Goal: Ask a question: Seek information or help from site administrators or community

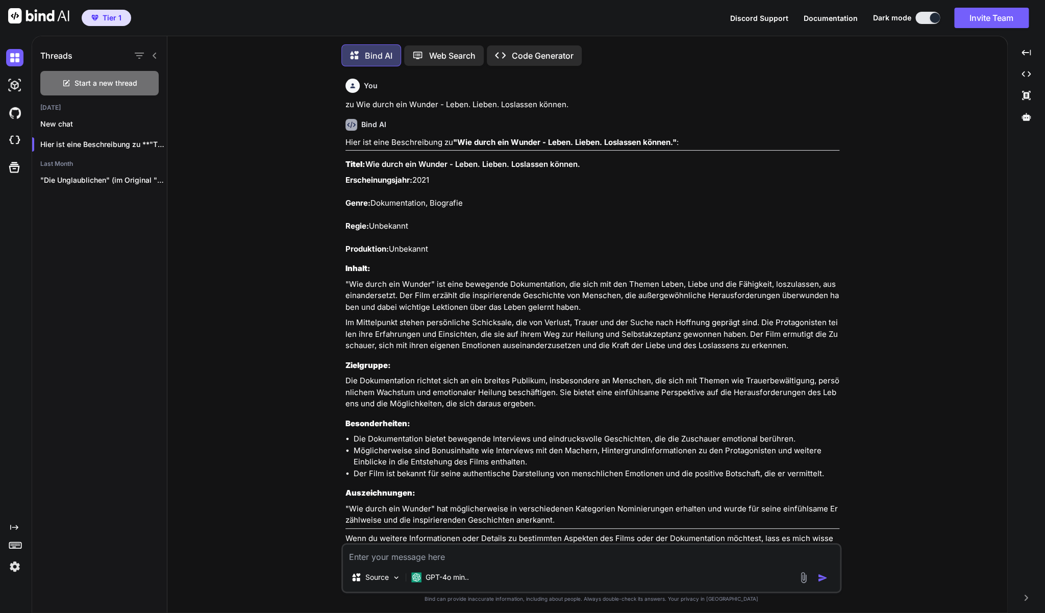
scroll to position [4284, 0]
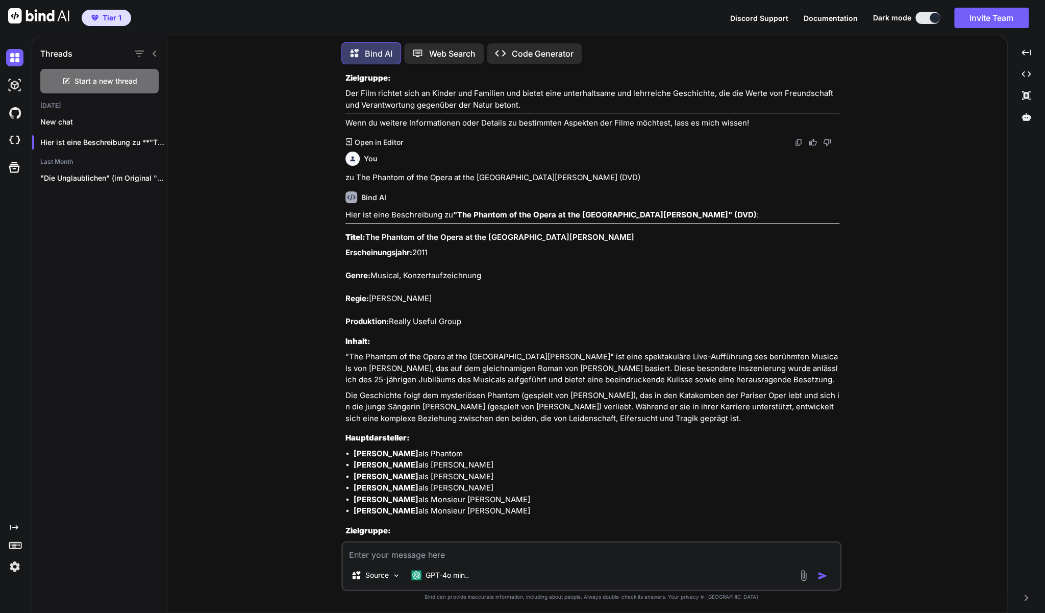
click at [511, 541] on p "Die DVD richtet sich an Fans von Musicals, Theater und insbesondere an Liebhabe…" at bounding box center [593, 551] width 494 height 23
click at [510, 549] on textarea at bounding box center [591, 552] width 497 height 18
type textarea "z"
type textarea "x"
type textarea "zu"
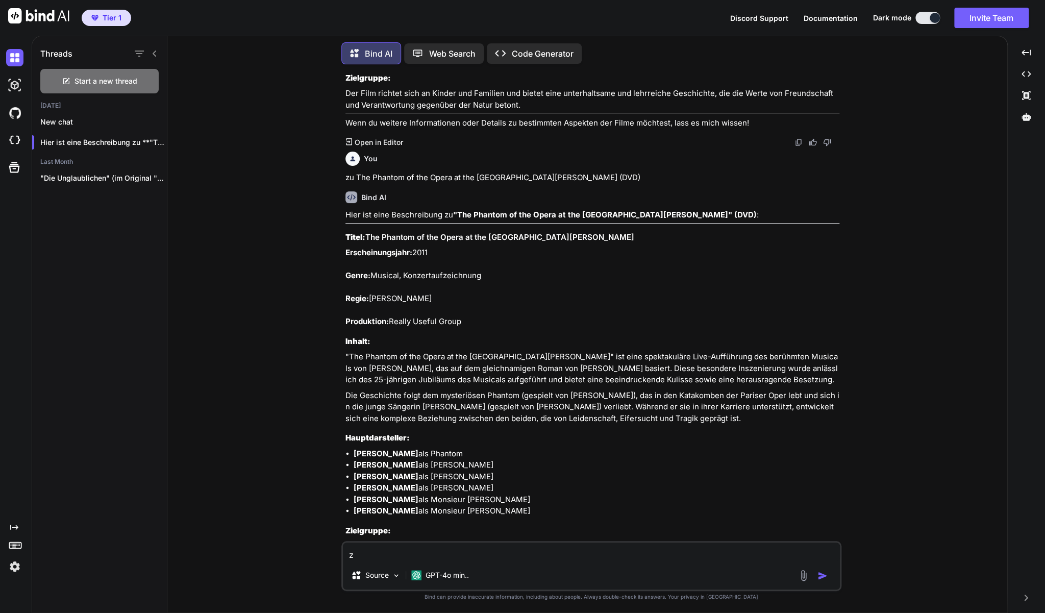
type textarea "x"
type textarea "zu"
type textarea "x"
click at [477, 551] on textarea "zu" at bounding box center [591, 552] width 497 height 18
type textarea "zu P"
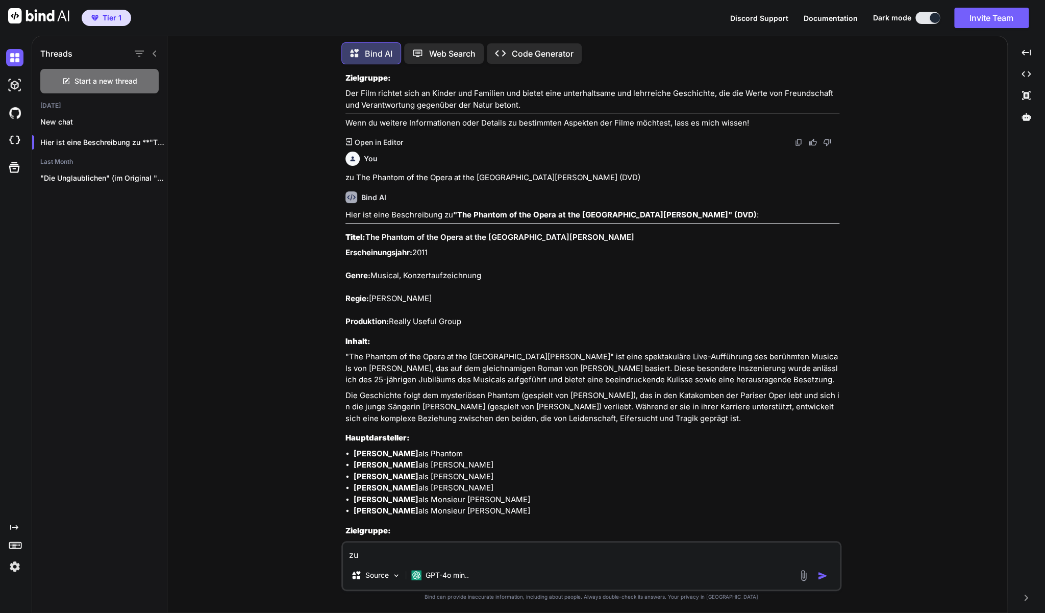
type textarea "x"
type textarea "zu Pe"
type textarea "x"
type textarea "zu Pet"
type textarea "x"
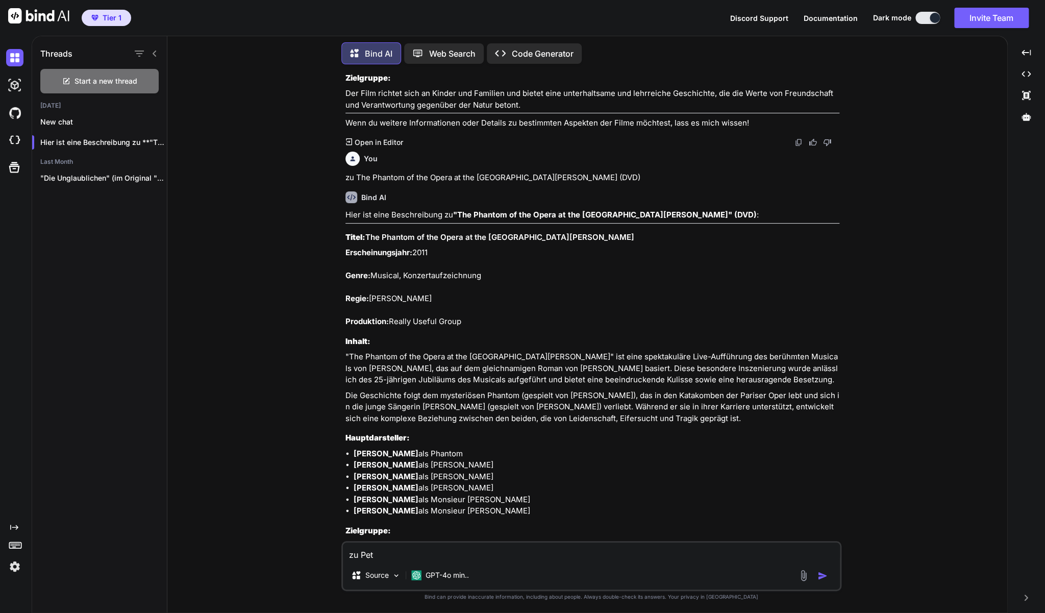
type textarea "zu Pett"
type textarea "x"
type textarea "zu Pette"
type textarea "x"
type textarea "zu [PERSON_NAME]"
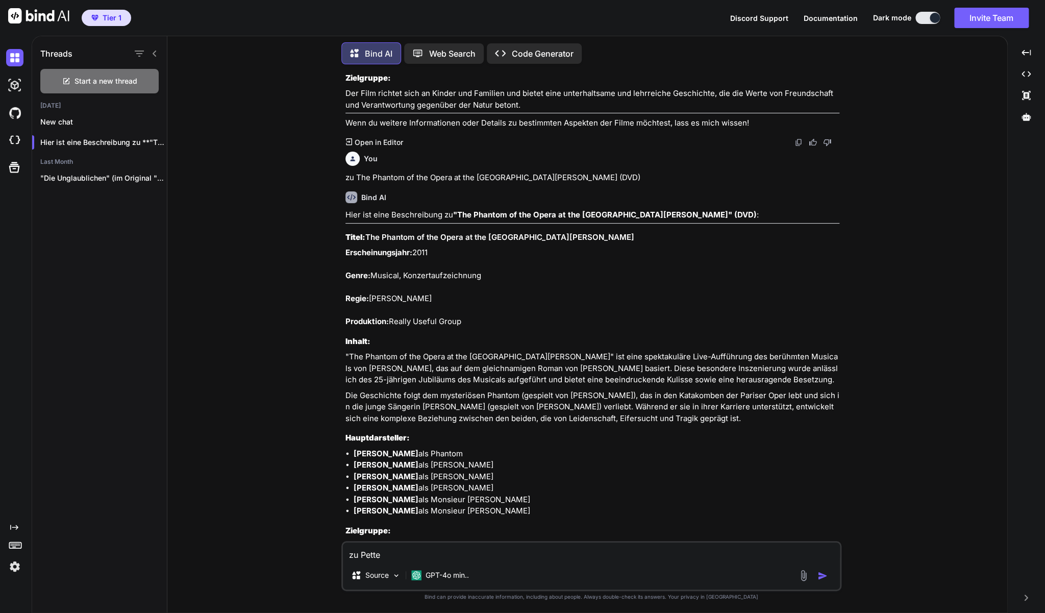
type textarea "x"
type textarea "zu Petters"
type textarea "x"
type textarea "zu [PERSON_NAME]"
type textarea "x"
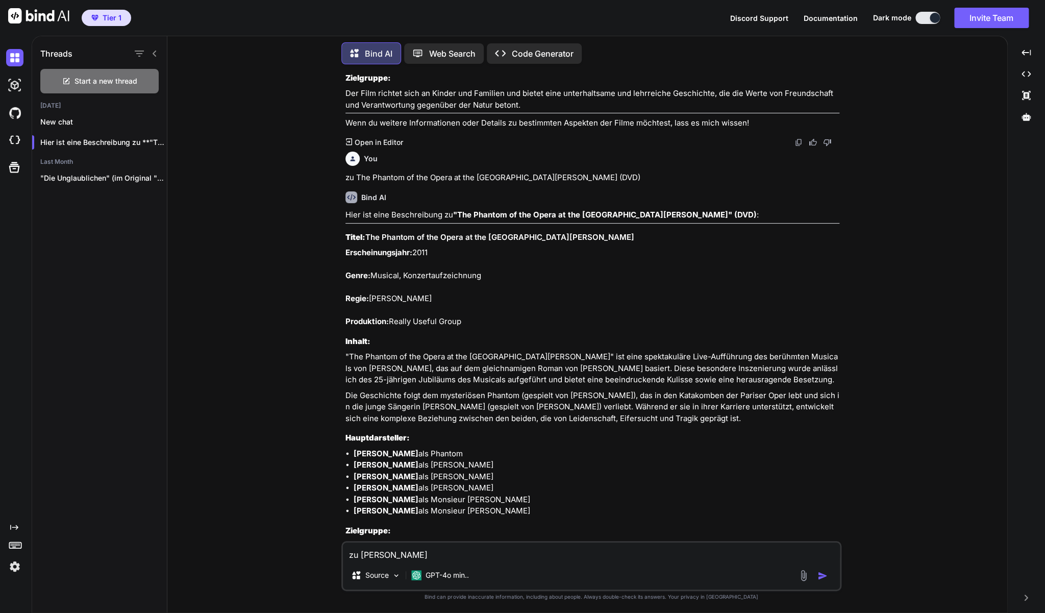
type textarea "zu [PERSON_NAME]"
type textarea "x"
type textarea "zu [PERSON_NAME]"
type textarea "x"
type textarea "zu [PERSON_NAME] u"
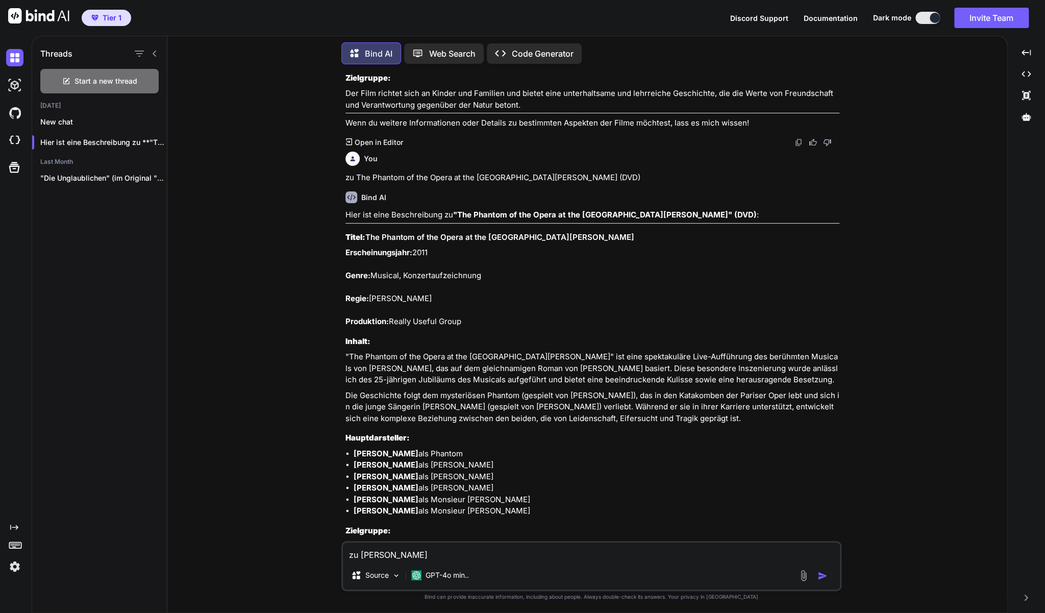
type textarea "x"
type textarea "zu [PERSON_NAME] un"
type textarea "x"
type textarea "zu [PERSON_NAME] und"
type textarea "x"
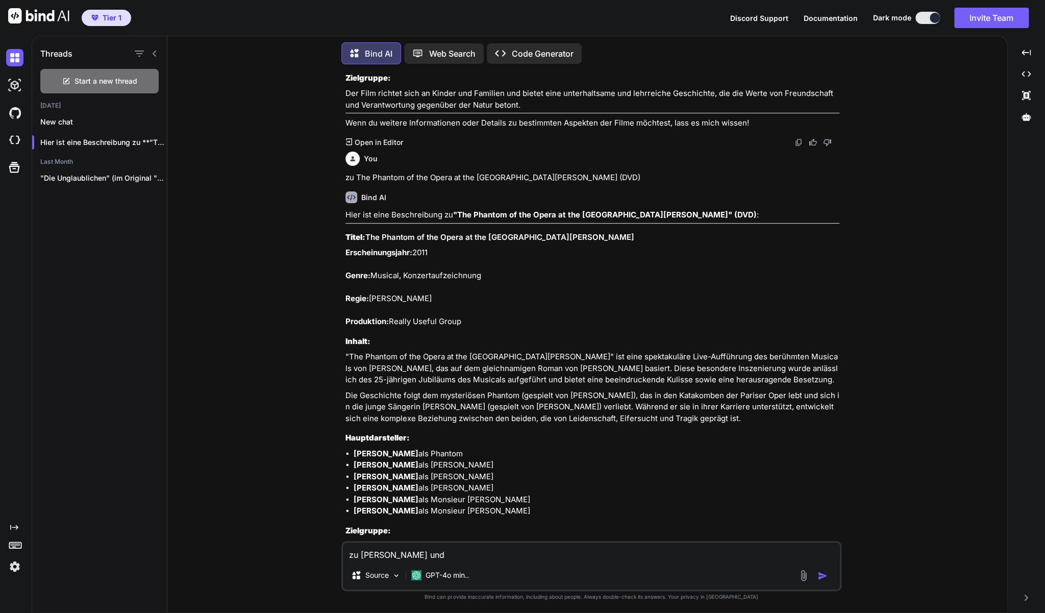
type textarea "zu [PERSON_NAME] und"
type textarea "x"
type textarea "zu [PERSON_NAME] und F"
type textarea "x"
type textarea "zu [PERSON_NAME] und Fi"
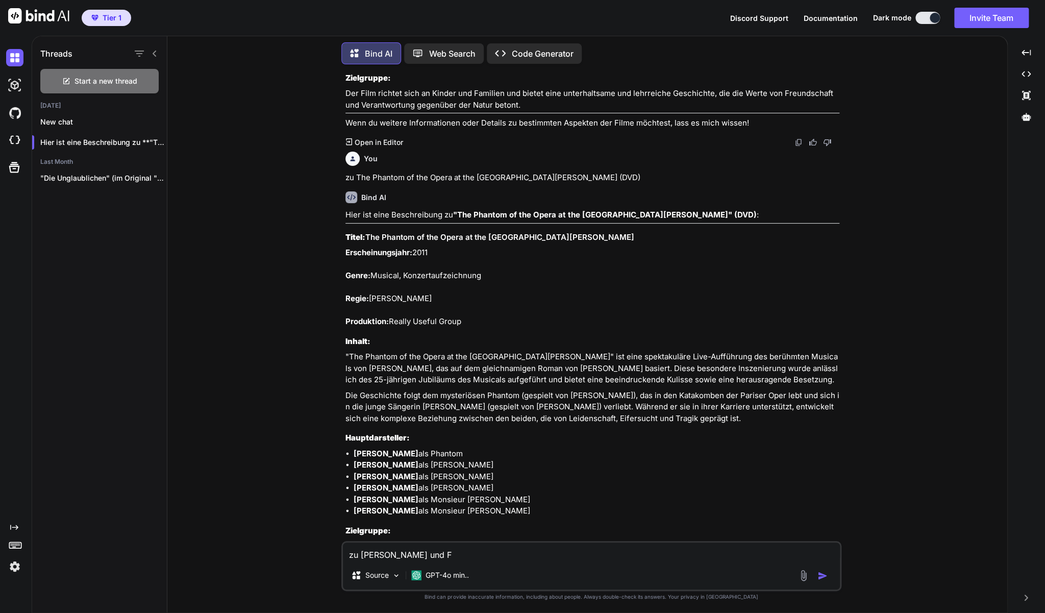
type textarea "x"
type textarea "zu [PERSON_NAME] und [PERSON_NAME]"
type textarea "x"
type textarea "zu [PERSON_NAME] und Find"
type textarea "x"
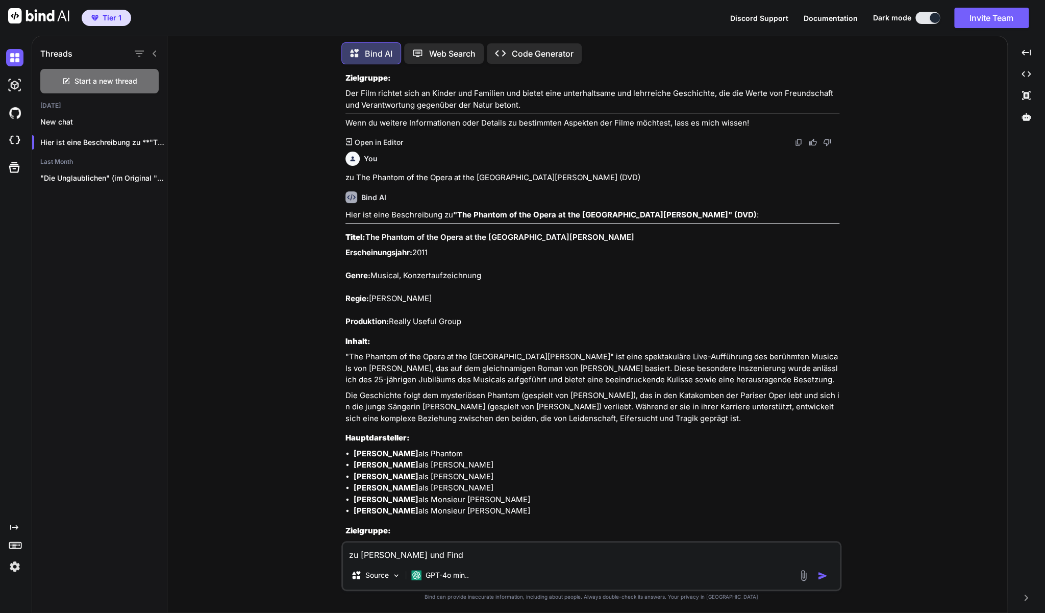
type textarea "zu [PERSON_NAME] und Findu"
type textarea "x"
type textarea "zu [PERSON_NAME] und Findus"
type textarea "x"
type textarea "zu [PERSON_NAME] und Findus"
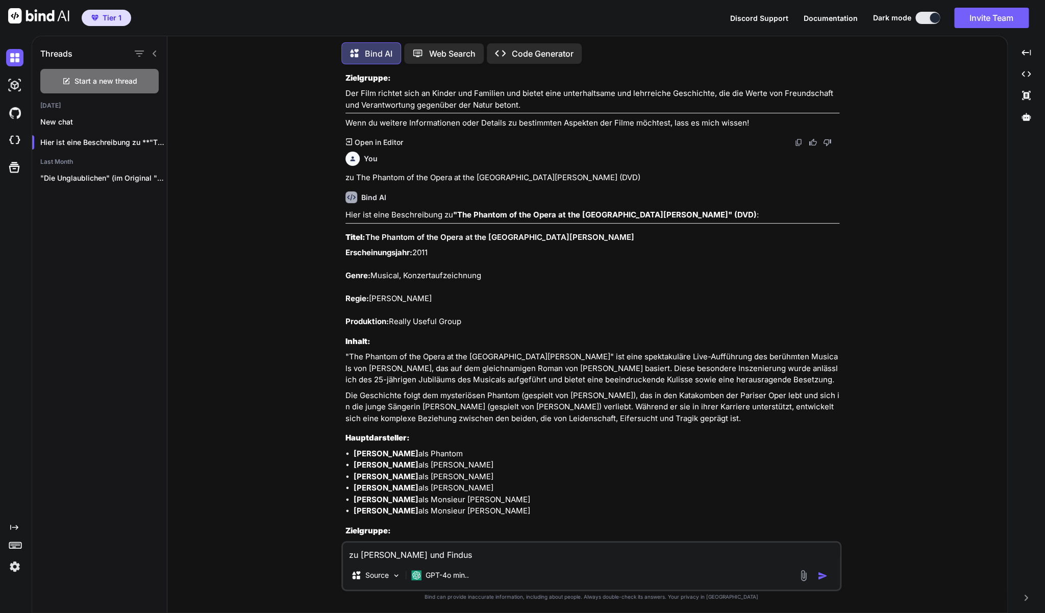
type textarea "x"
type textarea "zu [PERSON_NAME] und Findus K"
type textarea "x"
type textarea "zu [PERSON_NAME] und Findus Kl"
type textarea "x"
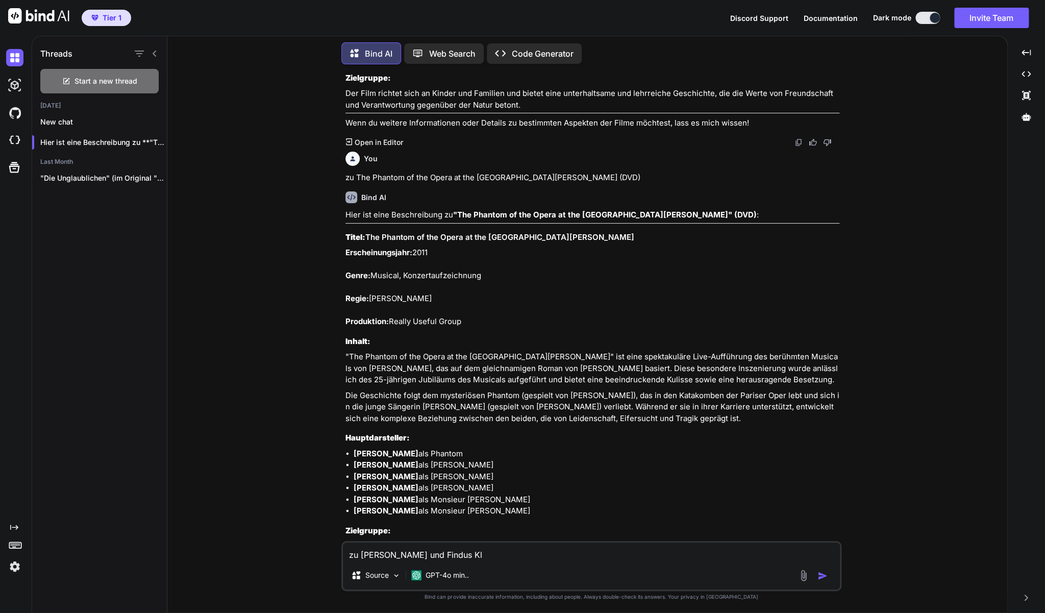
type textarea "zu [PERSON_NAME] und Findus Kle"
type textarea "x"
type textarea "zu [PERSON_NAME] und [PERSON_NAME]"
type textarea "x"
type textarea "zu [PERSON_NAME] und [PERSON_NAME]"
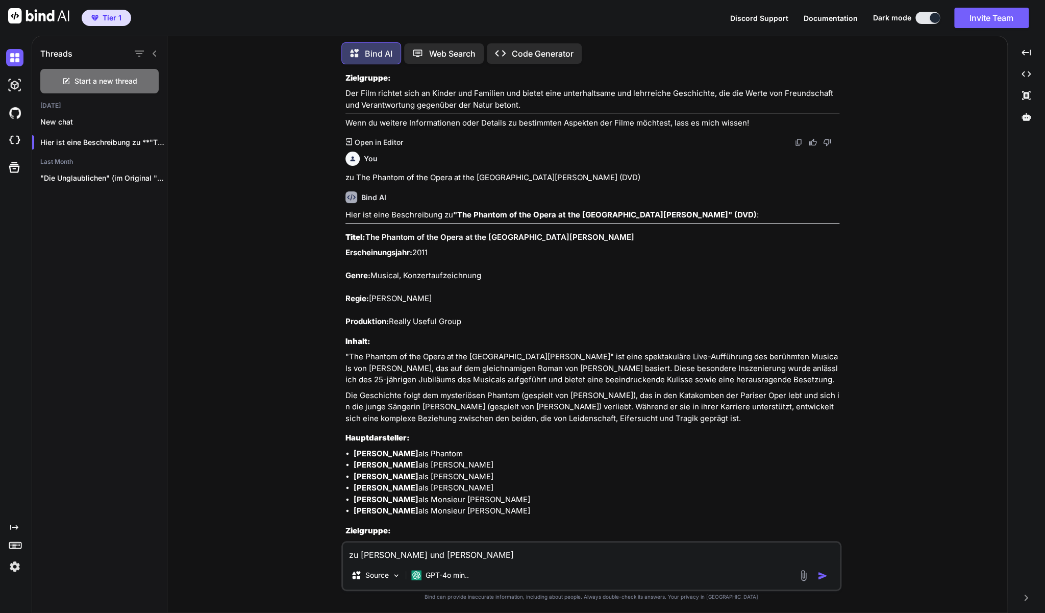
type textarea "x"
type textarea "zu [PERSON_NAME] und Findus Kleine"
type textarea "x"
type textarea "zu [PERSON_NAME] und [PERSON_NAME]"
type textarea "x"
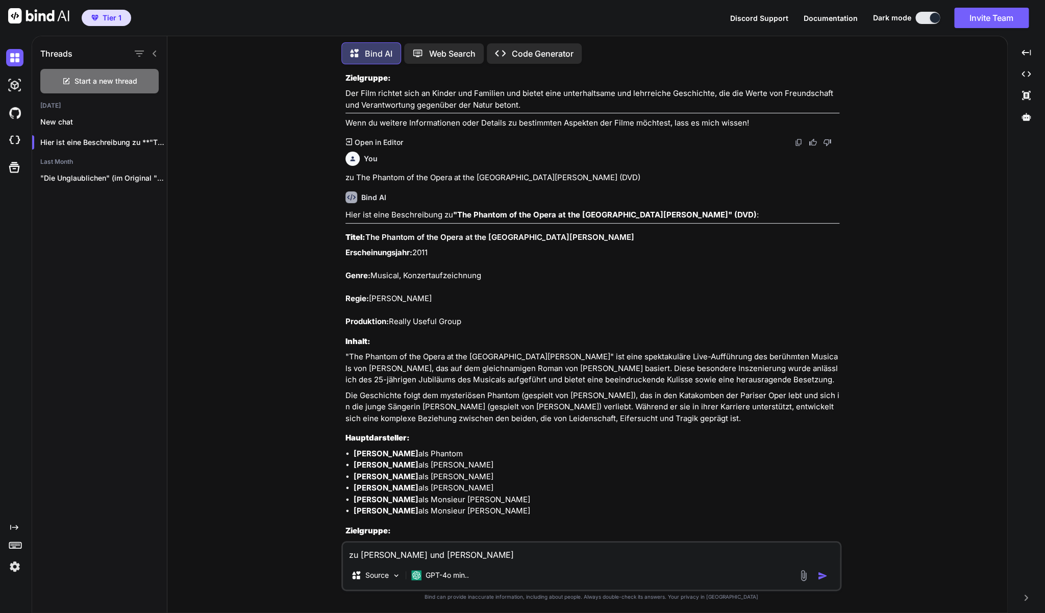
type textarea "zu [PERSON_NAME] und [PERSON_NAME]"
type textarea "x"
type textarea "zu [PERSON_NAME] und Findus Kleiner Q"
type textarea "x"
type textarea "zu [PERSON_NAME] und Findus Kleiner Qu"
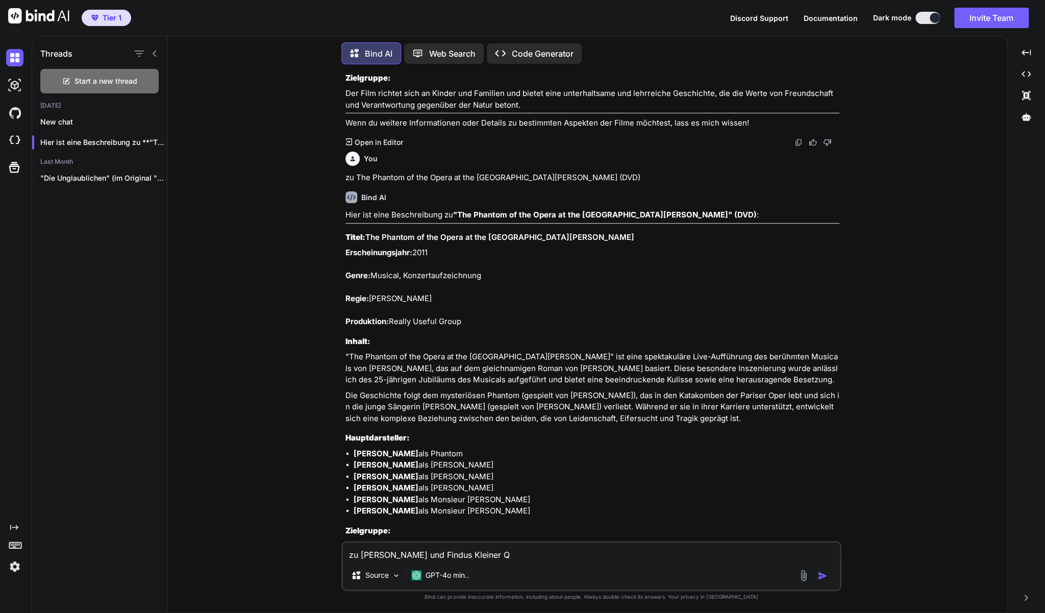
type textarea "x"
type textarea "zu [PERSON_NAME] und Findus Kleiner Quä"
type textarea "x"
type textarea "zu [PERSON_NAME] und Findus Kleiner Quäl"
type textarea "x"
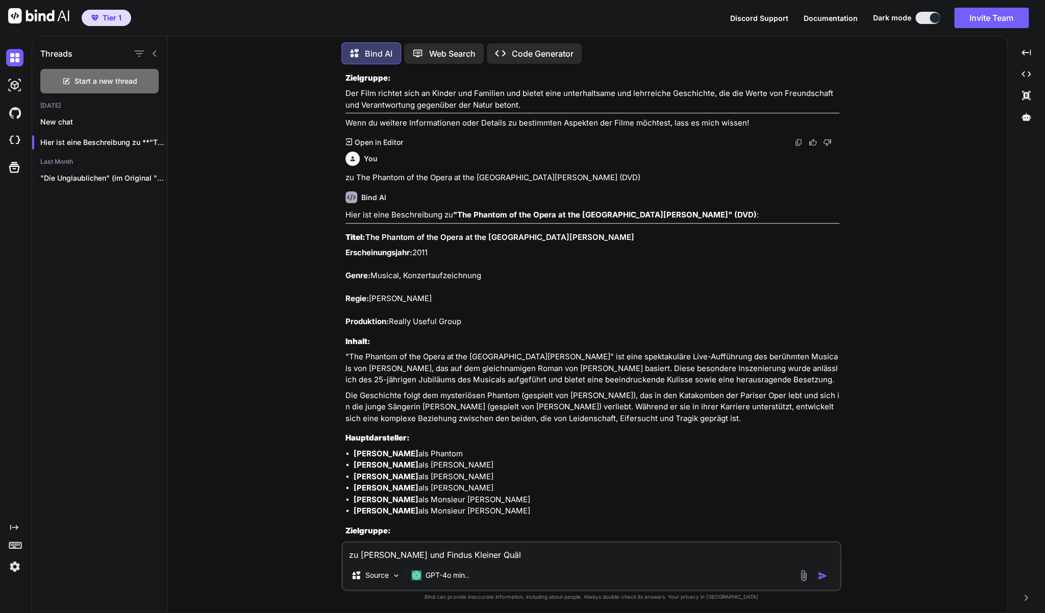
type textarea "zu [PERSON_NAME] und Findus Kleiner Quälg"
type textarea "x"
type textarea "zu [PERSON_NAME] und Findus Kleiner Quälge"
type textarea "x"
type textarea "zu [PERSON_NAME] und [PERSON_NAME] Kleiner Quälgei"
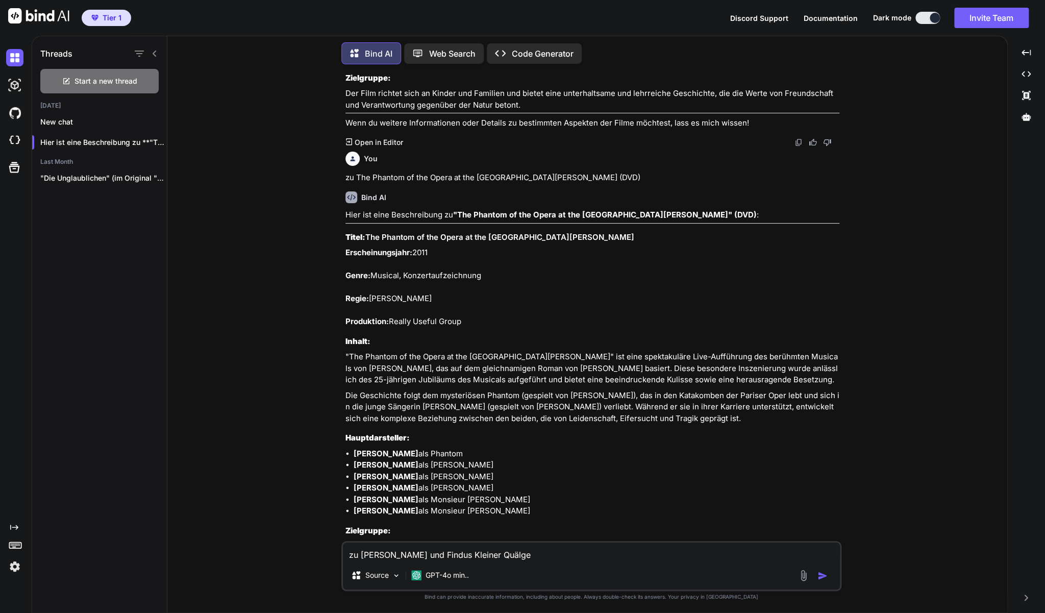
type textarea "x"
type textarea "zu [PERSON_NAME] und Findus Kleiner Quälgeis"
type textarea "x"
type textarea "zu [PERSON_NAME] und [PERSON_NAME] Kleiner Quälgeist"
type textarea "x"
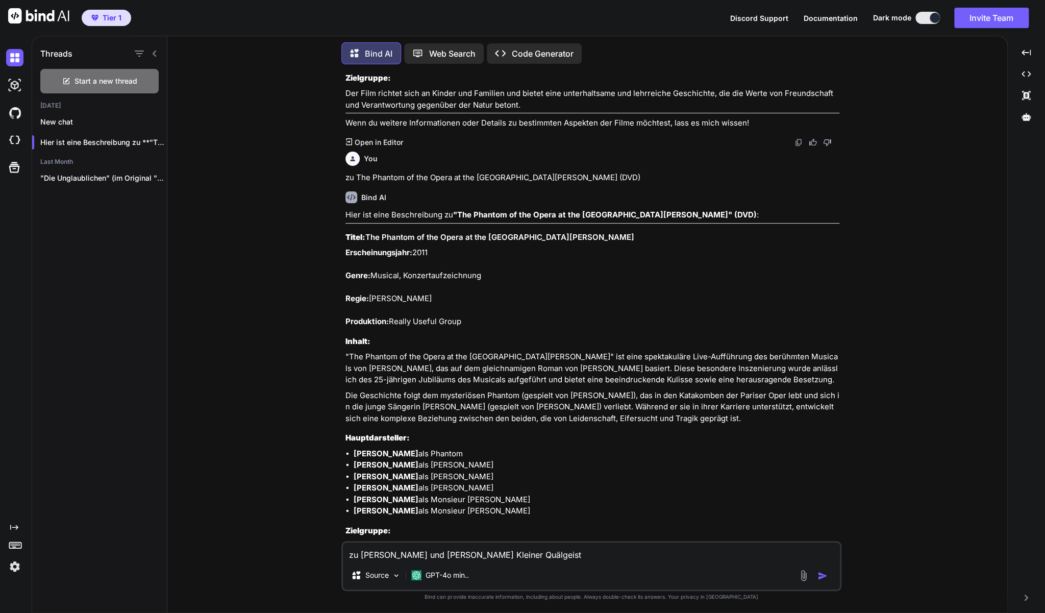
type textarea "zu [PERSON_NAME] und [PERSON_NAME] Kleiner Quälgeist"
type textarea "x"
type textarea "zu [PERSON_NAME] und [PERSON_NAME] Kleiner Quälgeist -"
type textarea "x"
type textarea "zu [PERSON_NAME] und [PERSON_NAME] Kleiner Quälgeist -"
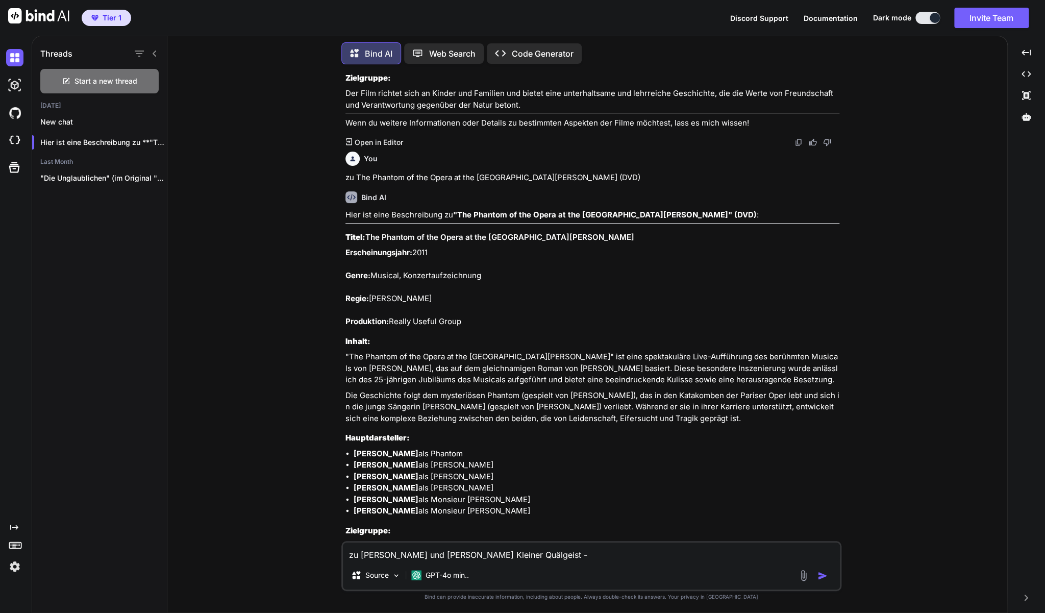
type textarea "x"
type textarea "zu [PERSON_NAME] und Findus Kleiner Quälgeist - g"
type textarea "x"
type textarea "zu [PERSON_NAME] und Findus Kleiner Quälgeist - gr"
type textarea "x"
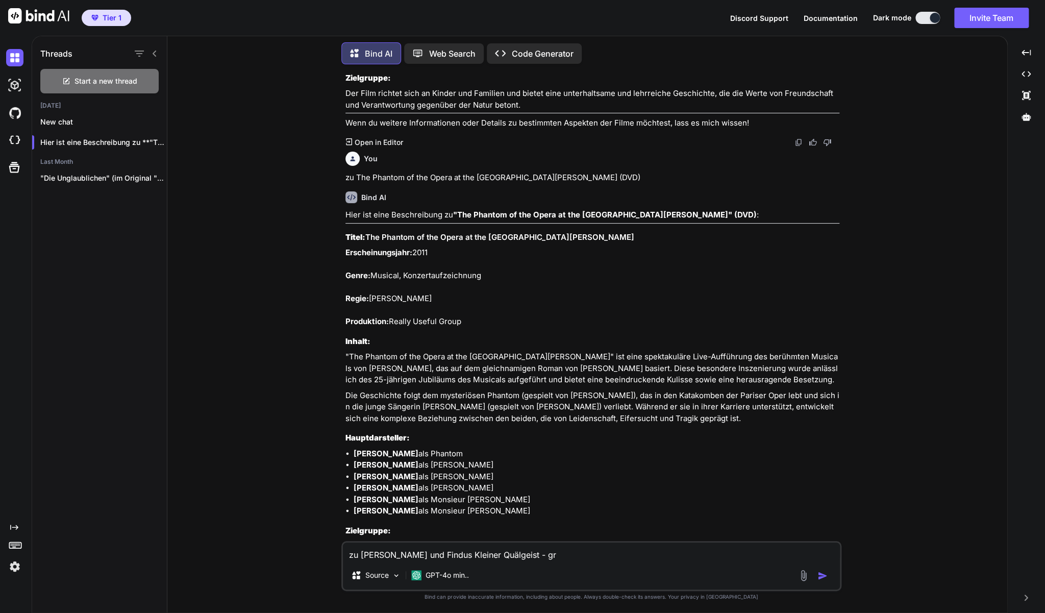
type textarea "zu [PERSON_NAME] und Findus Kleiner Quälgeist - gro"
type textarea "x"
type textarea "zu [PERSON_NAME] und Findus Kleiner Quälgeist - gros"
type textarea "x"
type textarea "zu [PERSON_NAME] und Findus Kleiner Quälgeist - gross"
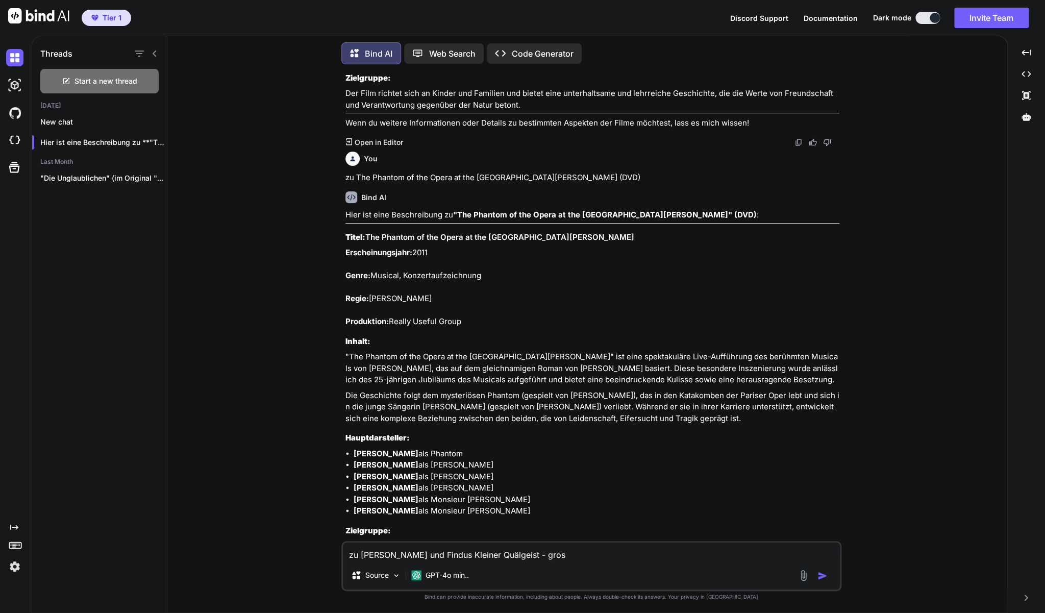
type textarea "x"
type textarea "zu [PERSON_NAME] und Findus Kleiner Quälgeist - grosse"
type textarea "x"
type textarea "zu [PERSON_NAME] und Findus Kleiner Quälgeist - grosse"
type textarea "x"
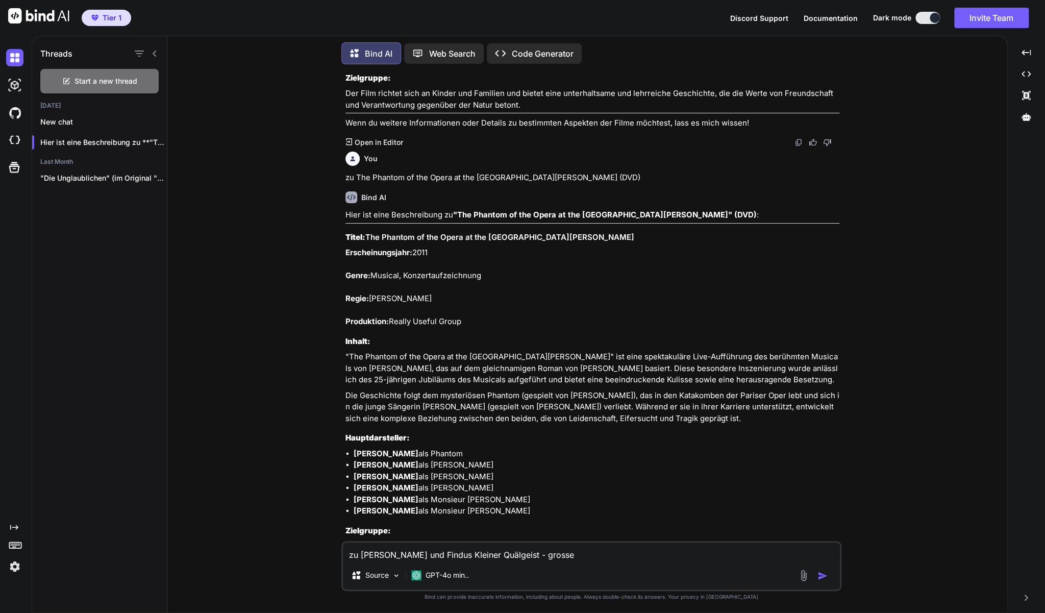
type textarea "zu [PERSON_NAME] und Findus Kleiner Quälgeist - grosse F"
type textarea "x"
type textarea "zu [PERSON_NAME] und Findus Kleiner Quälgeist - grosse Fr"
type textarea "x"
type textarea "zu [PERSON_NAME] und Findus Kleiner Quälgeist - grosse Fre"
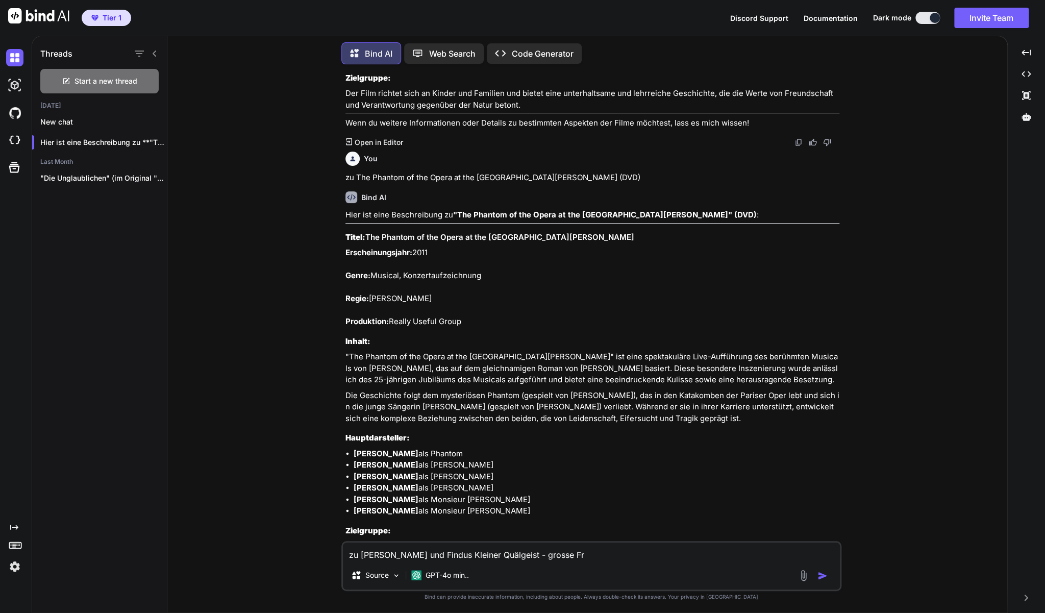
type textarea "x"
type textarea "zu [PERSON_NAME] und Findus Kleiner Quälgeist - grosse Freu"
type textarea "x"
type textarea "zu [PERSON_NAME] und Findus Kleiner Quälgeist - grosse Freun"
type textarea "x"
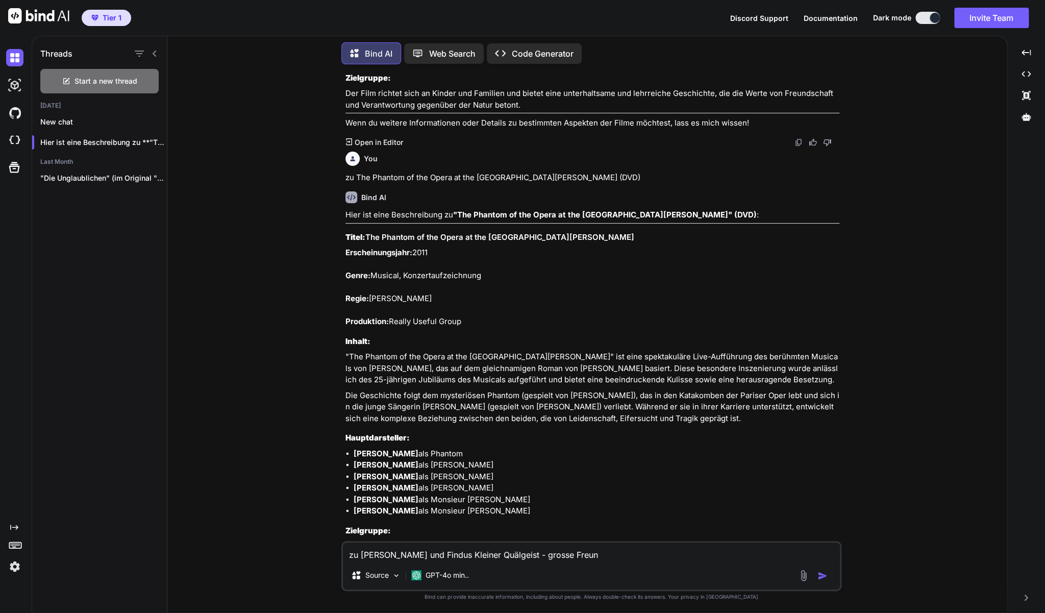
type textarea "zu [PERSON_NAME] und [PERSON_NAME] Kleiner Quälgeist - grosse Freund"
type textarea "x"
type textarea "zu [PERSON_NAME] und [PERSON_NAME] Kleiner Quälgeist - grosse Freunds"
type textarea "x"
type textarea "zu [PERSON_NAME] und [PERSON_NAME] Kleiner Quälgeist - grosse Freundsc"
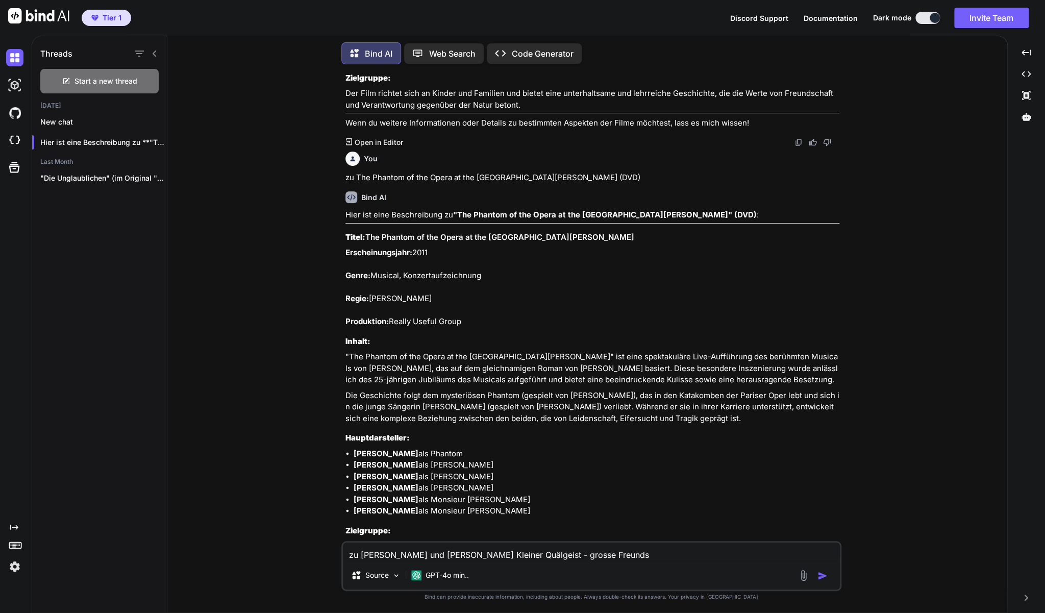
type textarea "x"
type textarea "zu [PERSON_NAME] und [PERSON_NAME] Kleiner Quälgeist - grosse Freundsch"
type textarea "x"
type textarea "zu [PERSON_NAME] und [PERSON_NAME] Kleiner Quälgeist - grosse Freundscha"
type textarea "x"
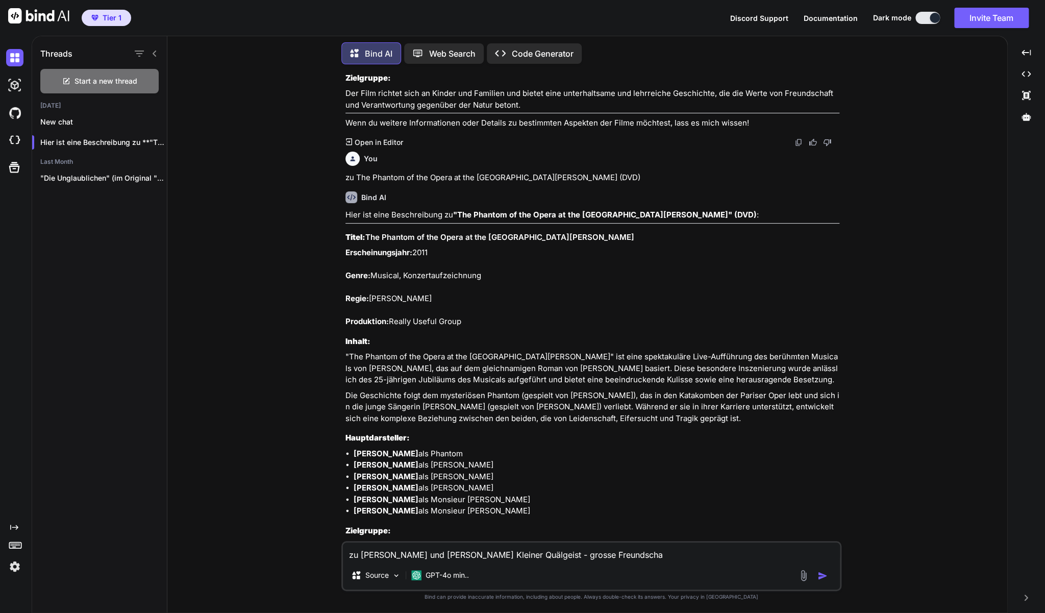
type textarea "zu [PERSON_NAME] und [PERSON_NAME] Kleiner Quälgeist - grosse Freundschaf"
type textarea "x"
type textarea "zu [PERSON_NAME] und [PERSON_NAME] Kleiner Quälgeist - grosse Freundschaft"
type textarea "x"
type textarea "zu [PERSON_NAME] und [PERSON_NAME] Kleiner Quälgeist - grosse Freundschaft"
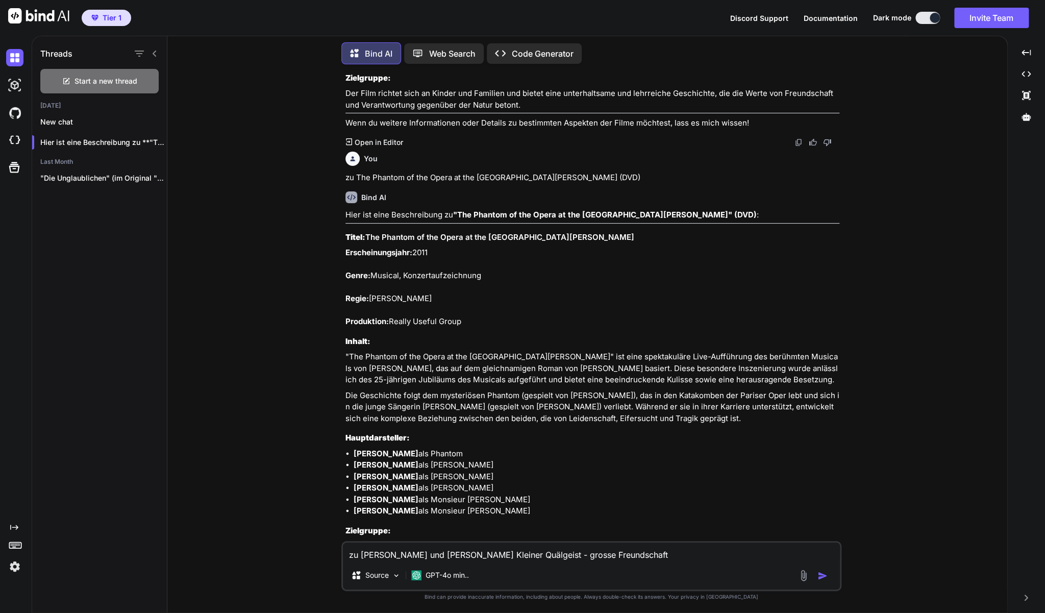
type textarea "x"
type textarea "zu [PERSON_NAME] und [PERSON_NAME] Kleiner Quälgeist - grosse Freundschaft u"
type textarea "x"
type textarea "zu [PERSON_NAME] und [PERSON_NAME] Kleiner Quälgeist - grosse Freundschaft un"
type textarea "x"
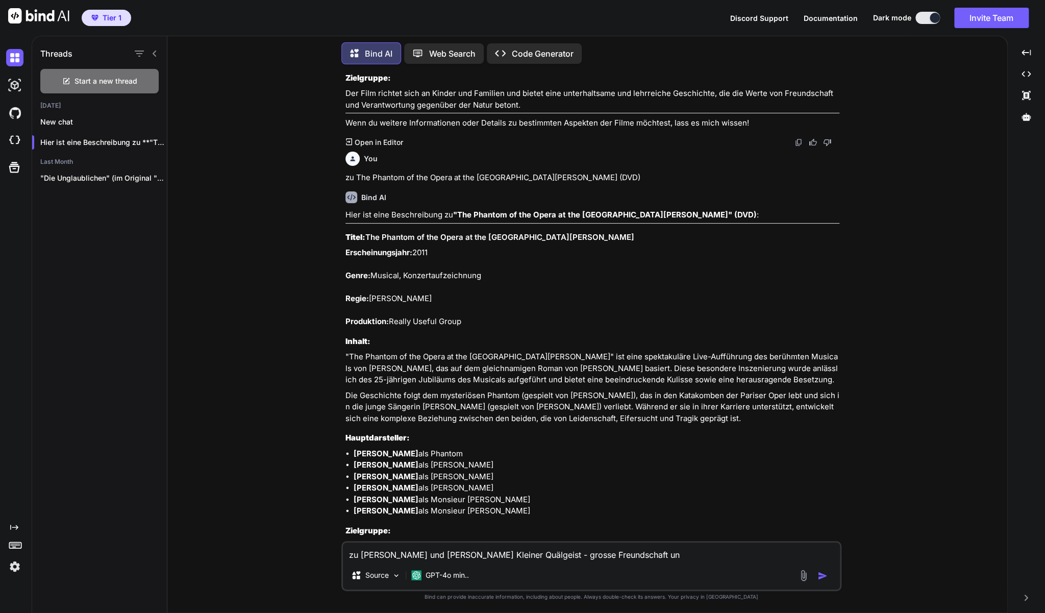
type textarea "zu [PERSON_NAME] und [PERSON_NAME] Kleiner Quälgeist - grosse Freundschaft und"
type textarea "x"
type textarea "zu [PERSON_NAME] und [PERSON_NAME] Kleiner Quälgeist - grosse Freundschaft und"
type textarea "x"
type textarea "zu [PERSON_NAME] und [PERSON_NAME] Kleiner Quälgeist - grosse Freundschaft und P"
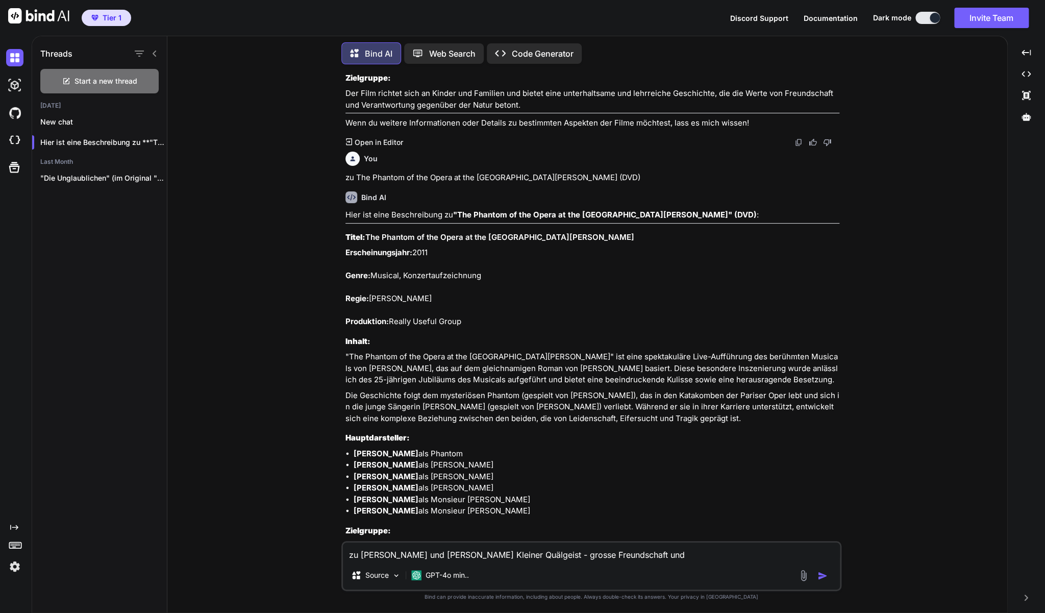
type textarea "x"
type textarea "zu [PERSON_NAME] und [PERSON_NAME] Kleiner Quälgeist - grosse Freundschaft und …"
type textarea "x"
type textarea "zu [PERSON_NAME] und [PERSON_NAME] Kleiner Quälgeist - grosse Freundschaft und …"
type textarea "x"
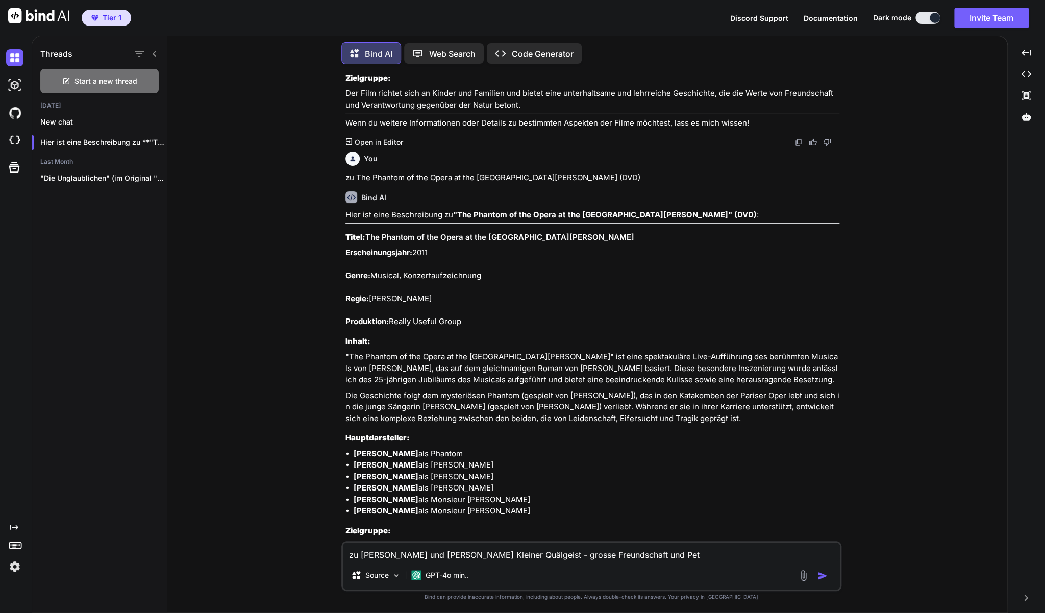
type textarea "zu [PERSON_NAME] und [PERSON_NAME] Kleiner Quälgeist - grosse Freundschaft und …"
type textarea "x"
type textarea "zu [PERSON_NAME] und [PERSON_NAME] Kleiner Quälgeist - grosse Freundschaft und …"
type textarea "x"
type textarea "zu [PERSON_NAME] und [PERSON_NAME] Kleiner Quälgeist - grosse Freundschaft und …"
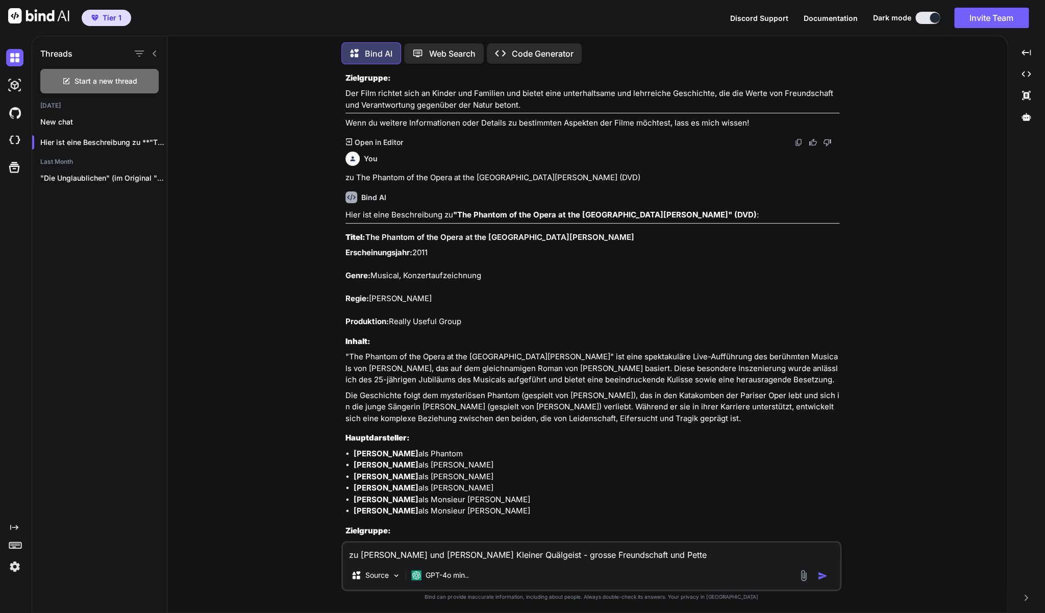
type textarea "x"
type textarea "zu [PERSON_NAME] und [PERSON_NAME] Kleiner Quälgeist - grosse Freundschaft und …"
type textarea "x"
type textarea "zu [PERSON_NAME] und [PERSON_NAME] Kleiner Quälgeist - grosse Freundschaft und …"
type textarea "x"
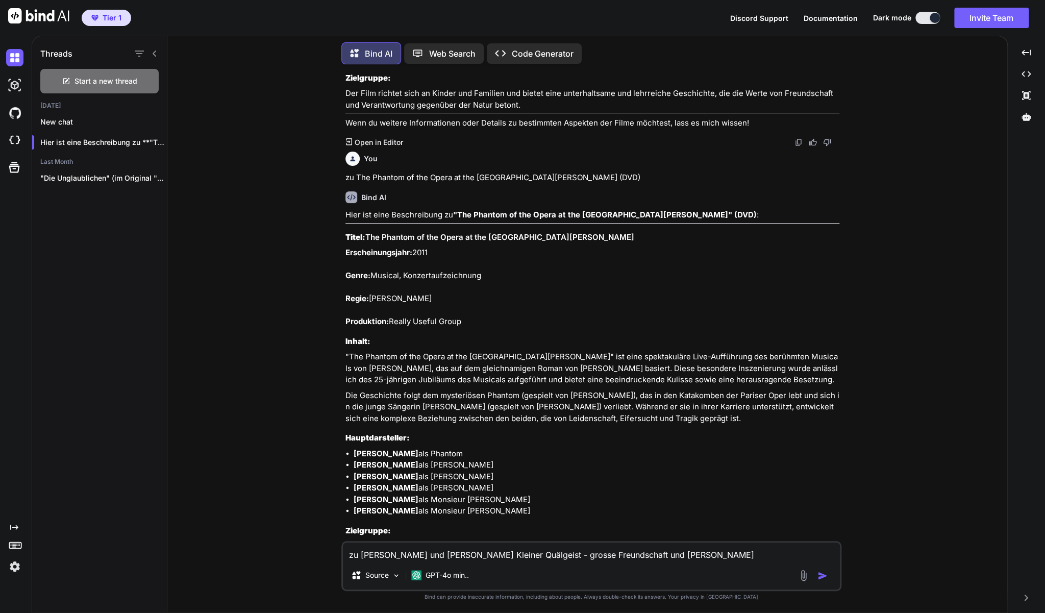
type textarea "zu [PERSON_NAME] und [PERSON_NAME] Kleiner Quälgeist - grosse Freundschaft und …"
type textarea "x"
type textarea "zu [PERSON_NAME] und [PERSON_NAME] Kleiner Quälgeist - grosse Freundschaft und …"
type textarea "x"
type textarea "zu [PERSON_NAME] und [PERSON_NAME] Kleiner Quälgeist - grosse Freundschaft und …"
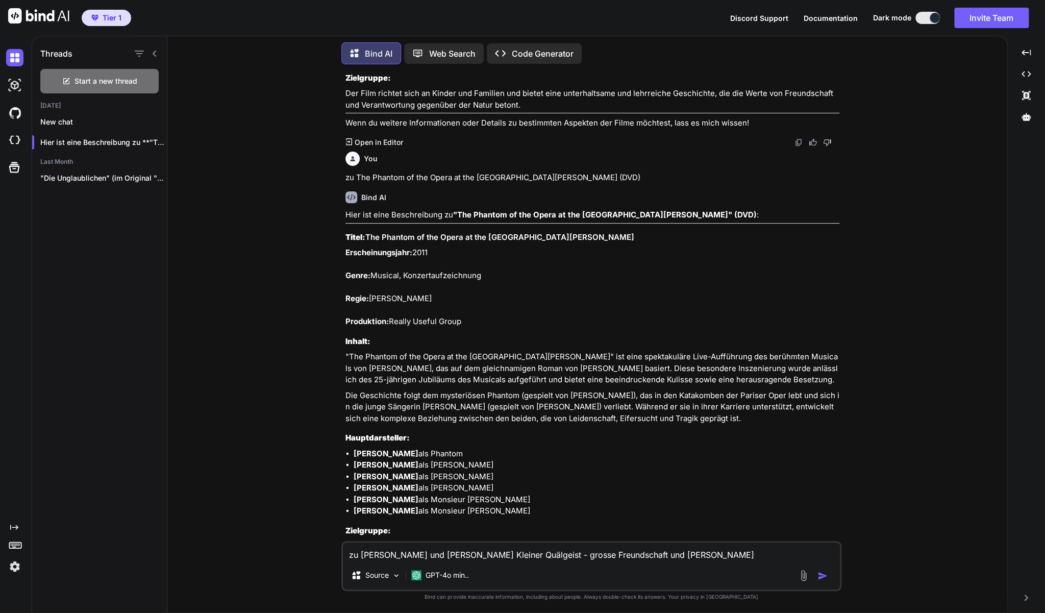
type textarea "x"
type textarea "zu [PERSON_NAME] und [PERSON_NAME] Kleiner Quälgeist - grosse Freundschaft und …"
type textarea "x"
type textarea "zu [PERSON_NAME] und [PERSON_NAME] Kleiner Quälgeist - grosse Freundschaft und …"
type textarea "x"
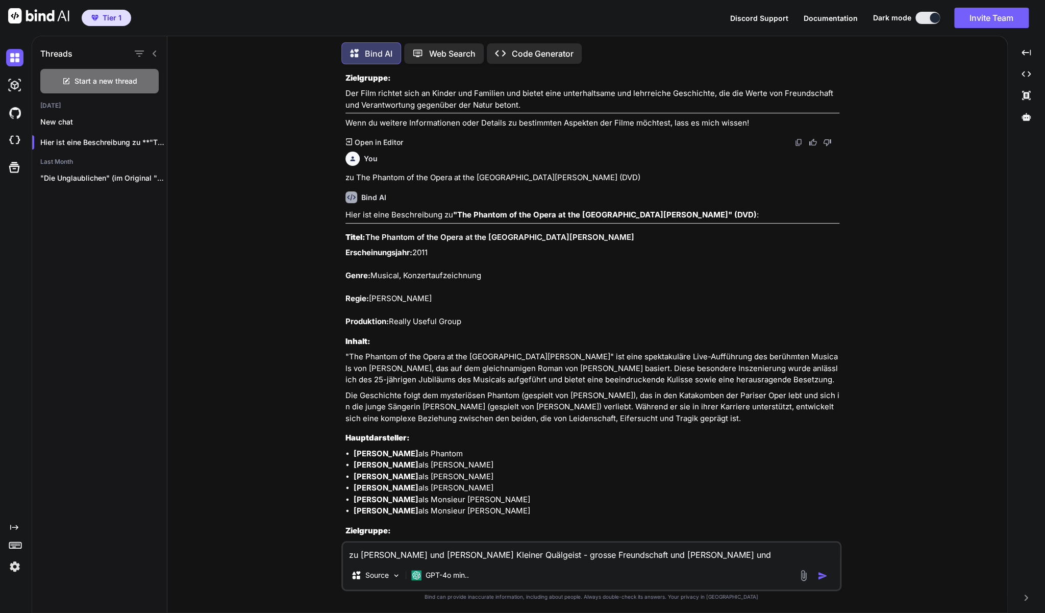
type textarea "zu [PERSON_NAME] und [PERSON_NAME] Kleiner Quälgeist - grosse Freundschaft und …"
type textarea "x"
type textarea "zu [PERSON_NAME] und [PERSON_NAME] Kleiner Quälgeist - grosse Freundschaft und …"
type textarea "x"
type textarea "zu [PERSON_NAME] und [PERSON_NAME] Kleiner Quälgeist - grosse Freundschaft und …"
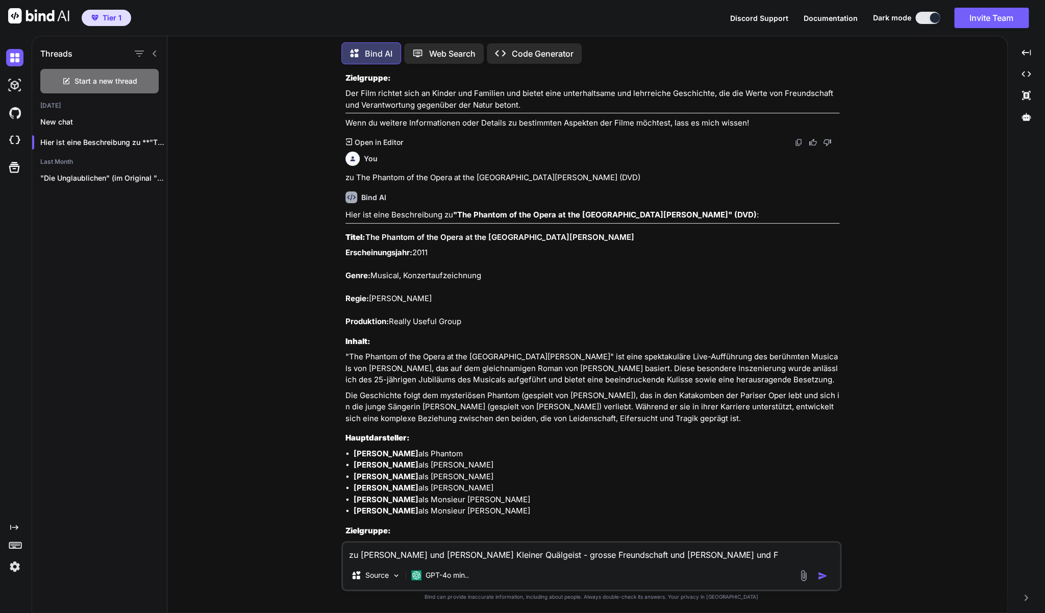
type textarea "x"
type textarea "zu [PERSON_NAME] und [PERSON_NAME] Kleiner Quälgeist - grosse Freundschaft und …"
type textarea "x"
type textarea "zu [PERSON_NAME] und [PERSON_NAME] Kleiner Quälgeist - grosse Freundschaft und …"
type textarea "x"
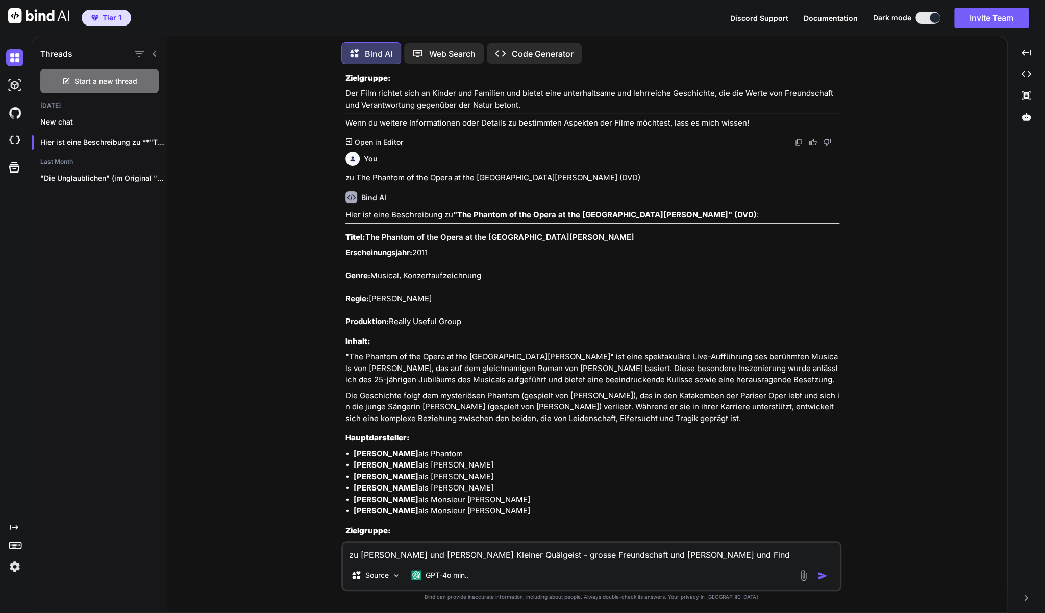
type textarea "zu [PERSON_NAME] und [PERSON_NAME] Kleiner Quälgeist - grosse Freundschaft und …"
type textarea "x"
type textarea "zu [PERSON_NAME] und [PERSON_NAME] Kleiner Quälgeist - grosse Freundschaft und …"
type textarea "x"
type textarea "zu [PERSON_NAME] und [PERSON_NAME] Kleiner Quälgeist - grosse Freundschaft und …"
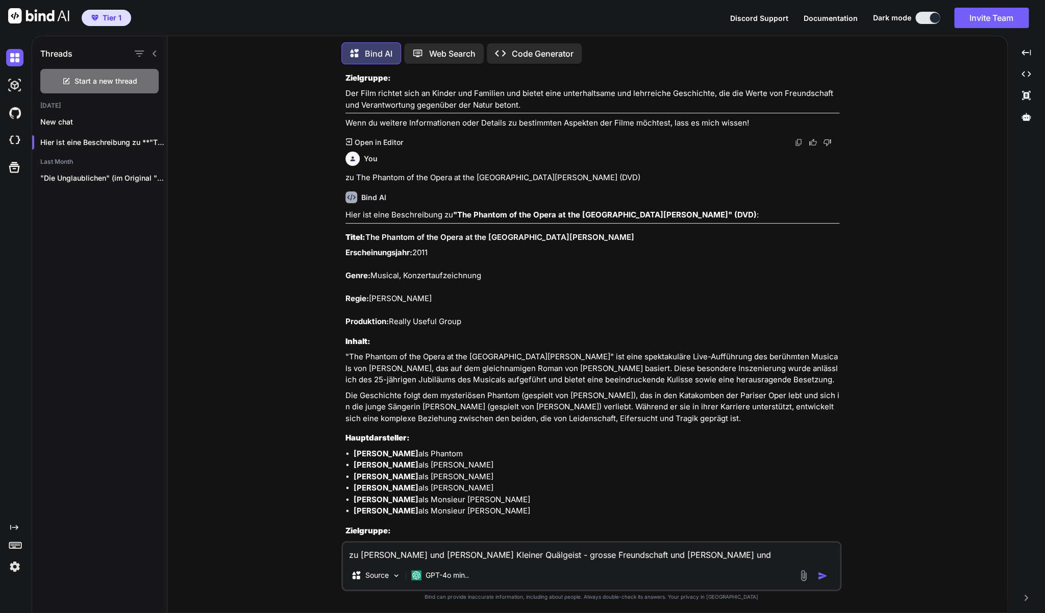
type textarea "x"
type textarea "zu [PERSON_NAME] und [PERSON_NAME] Kleiner Quälgeist - grosse Freundschaft und …"
type textarea "x"
type textarea "zu [PERSON_NAME] und [PERSON_NAME] Kleiner Quälgeist - grosse Freundschaft und …"
type textarea "x"
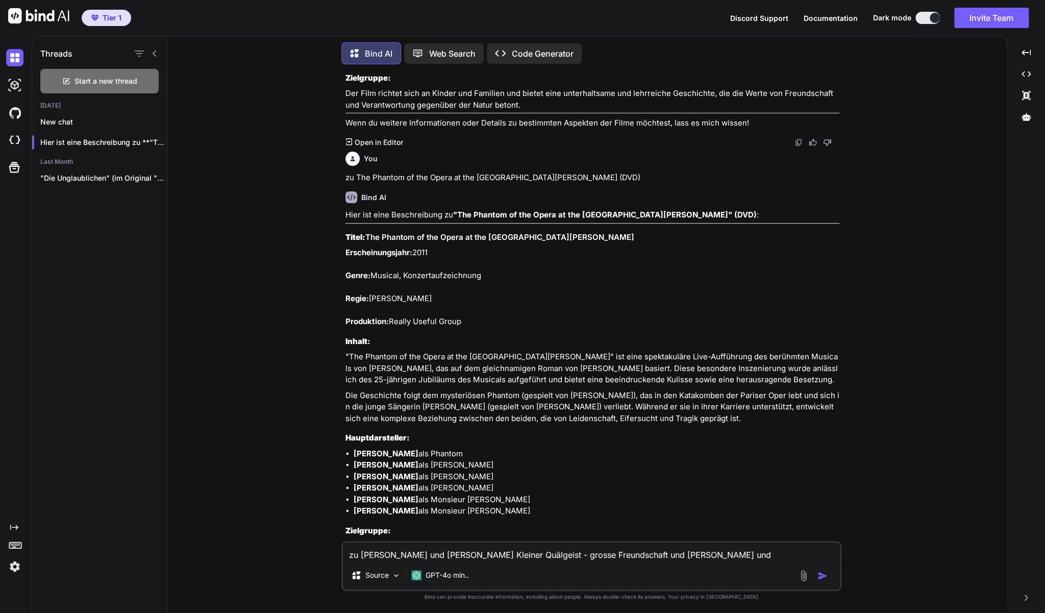
type textarea "zu [PERSON_NAME] und [PERSON_NAME] Kleiner Quälgeist - grosse Freundschaft und …"
type textarea "x"
type textarea "zu [PERSON_NAME] und [PERSON_NAME] Kleiner Quälgeist - grosse Freundschaft und …"
type textarea "x"
type textarea "zu [PERSON_NAME] und [PERSON_NAME] Kleiner Quälgeist - grosse Freundschaft und …"
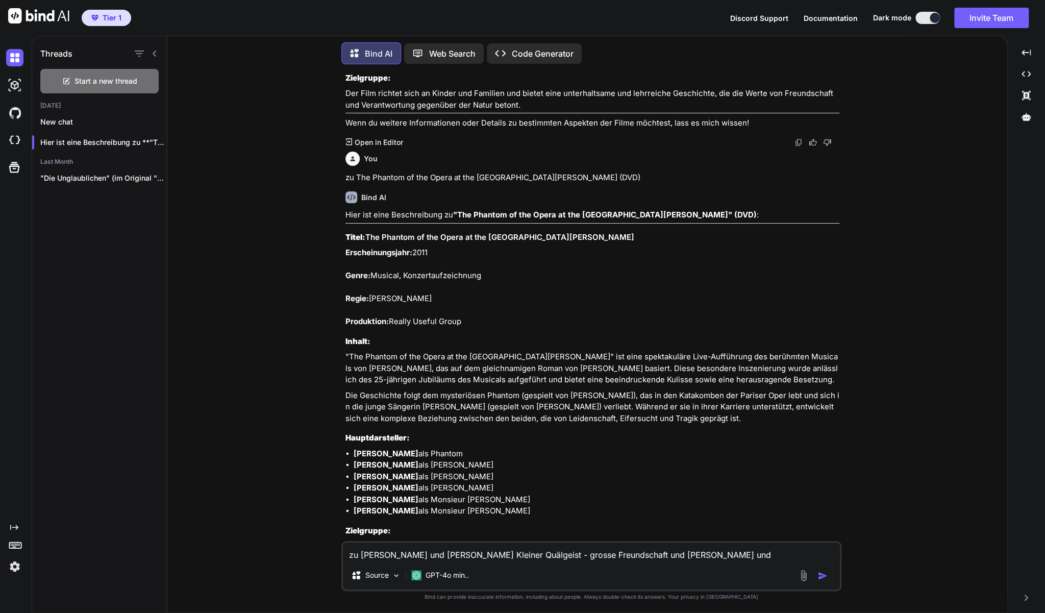
type textarea "x"
type textarea "zu [PERSON_NAME] und [PERSON_NAME] Kleiner Quälgeist - grosse Freundschaft und …"
type textarea "x"
type textarea "zu [PERSON_NAME] und [PERSON_NAME] Kleiner Quälgeist - grosse Freundschaft und …"
type textarea "x"
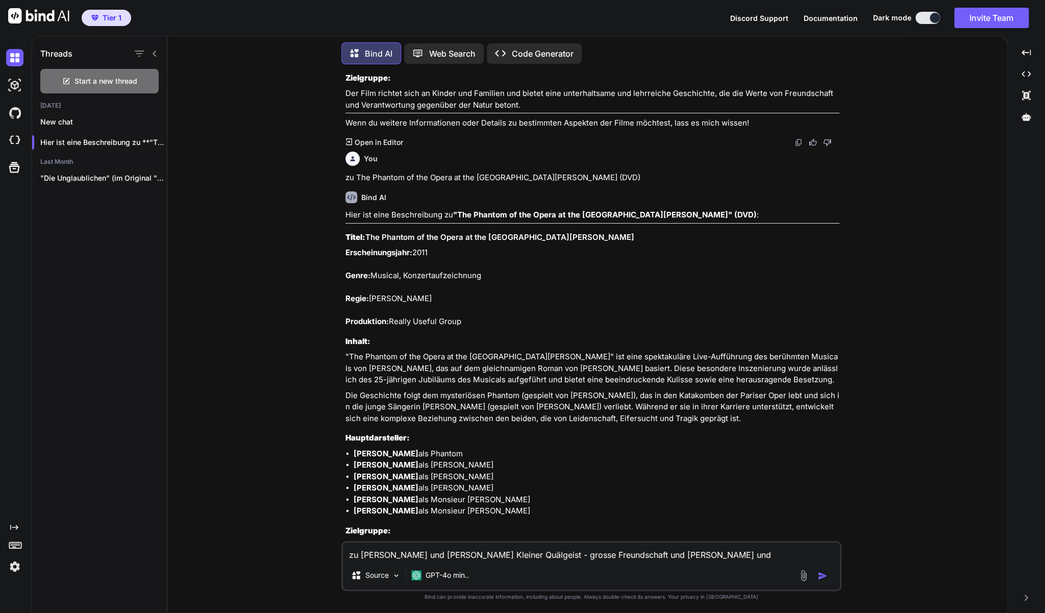
type textarea "zu [PERSON_NAME] und [PERSON_NAME] Kleiner Quälgeist - grosse Freundschaft und …"
type textarea "x"
type textarea "zu [PERSON_NAME] und [PERSON_NAME] Kleiner Quälgeist - grosse Freundschaft und …"
type textarea "x"
type textarea "zu [PERSON_NAME] und [PERSON_NAME] Kleiner Quälgeist - grosse Freundschaft und …"
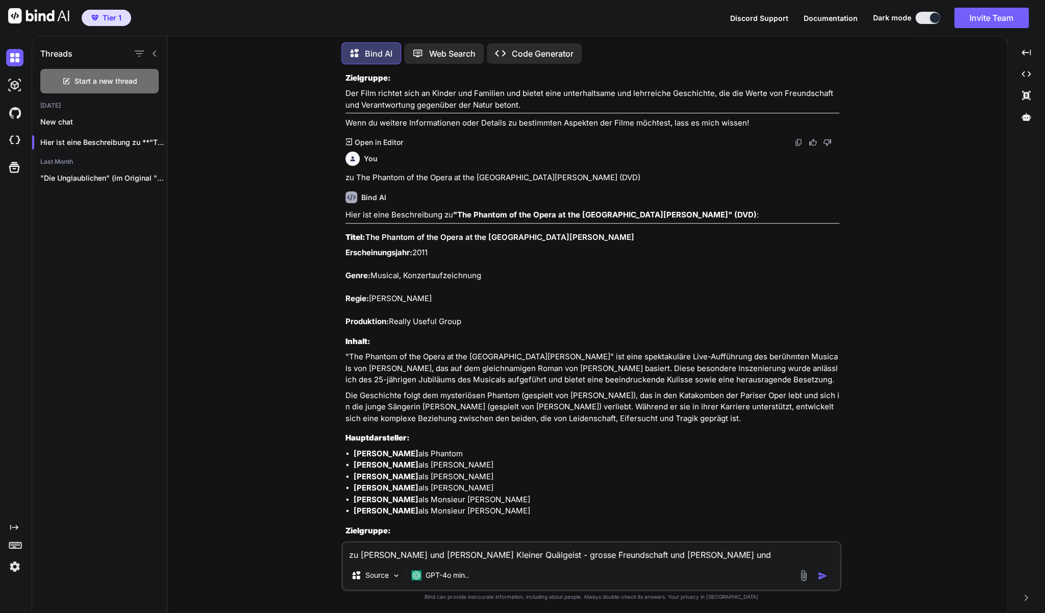
type textarea "x"
type textarea "zu [PERSON_NAME] und [PERSON_NAME] Kleiner Quälgeist - grosse Freundschaft und …"
type textarea "x"
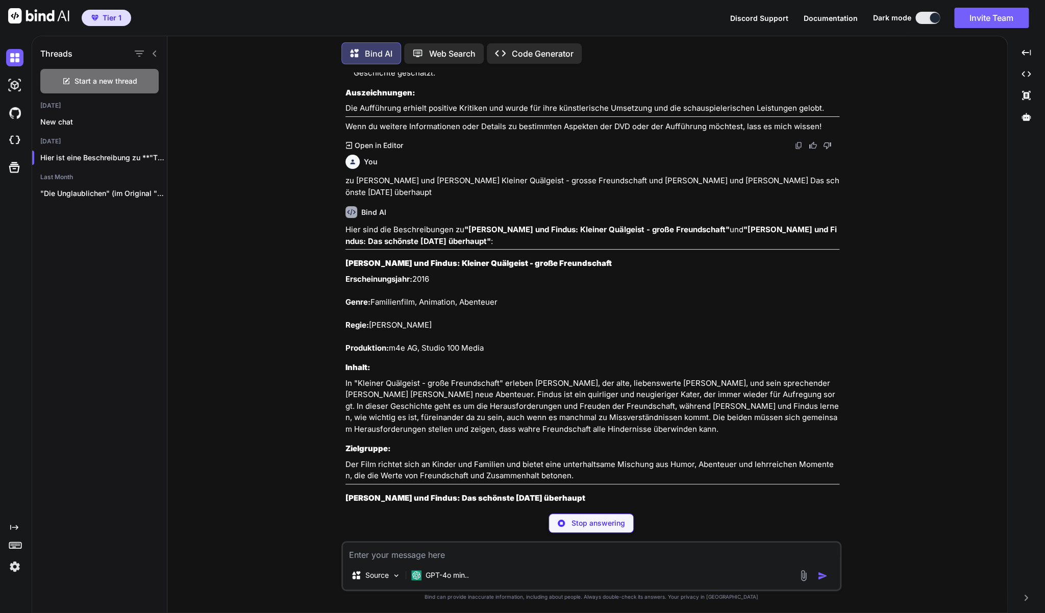
scroll to position [4864, 0]
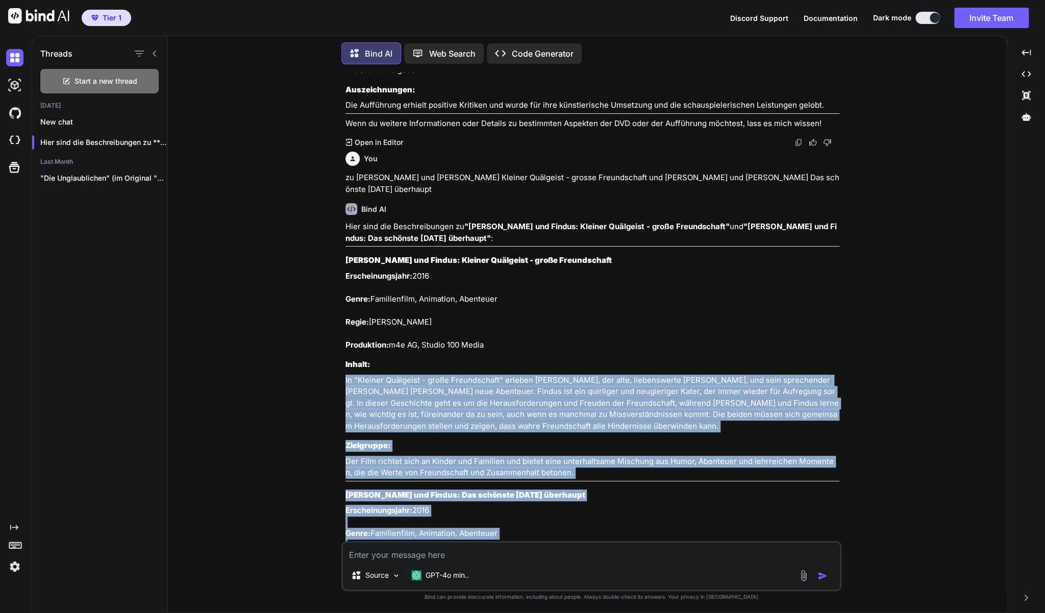
drag, startPoint x: 373, startPoint y: 252, endPoint x: 509, endPoint y: 338, distance: 161.3
click at [512, 342] on div "You zu Wie durch ein Wunder - Leben. Lieben. Loslassen können. Bind AI Hier ist…" at bounding box center [592, 342] width 832 height 540
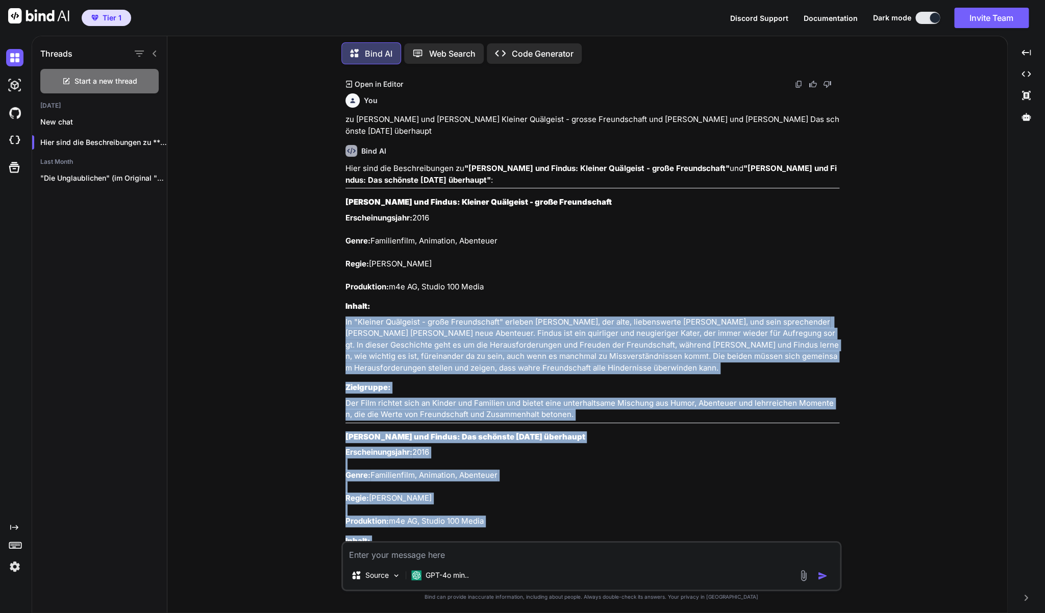
scroll to position [4923, 0]
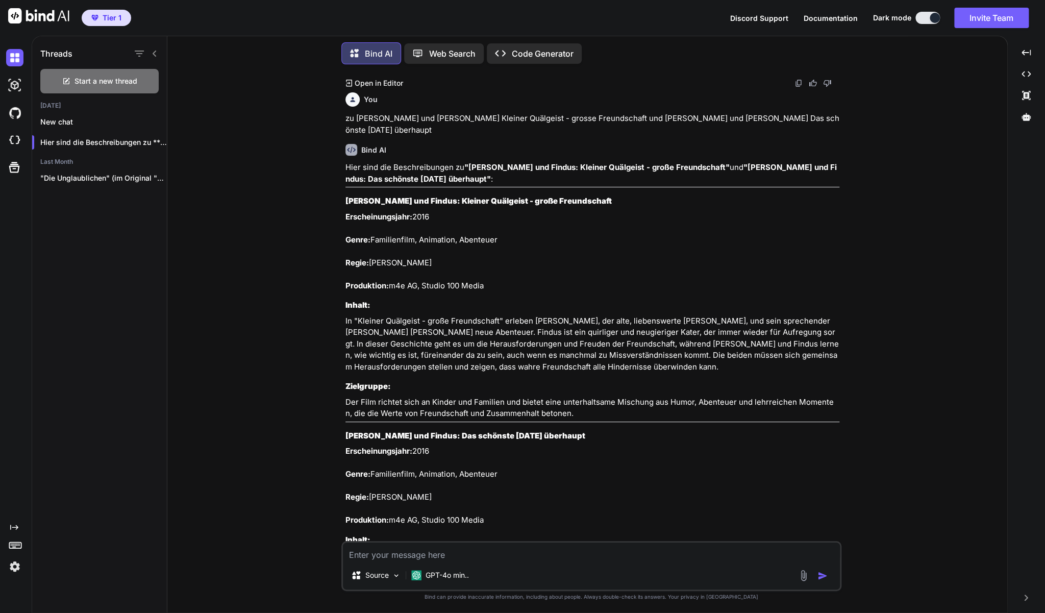
click at [432, 251] on p "Erscheinungsjahr: 2016 Genre: Familienfilm, Animation, Abenteuer Regie: [PERSON…" at bounding box center [593, 251] width 494 height 81
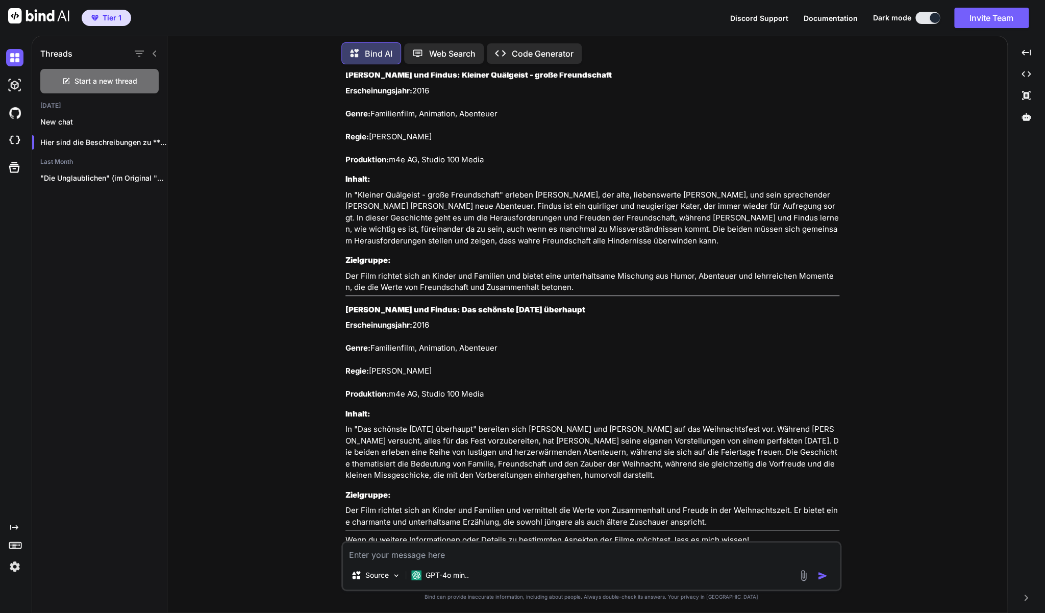
scroll to position [5059, 0]
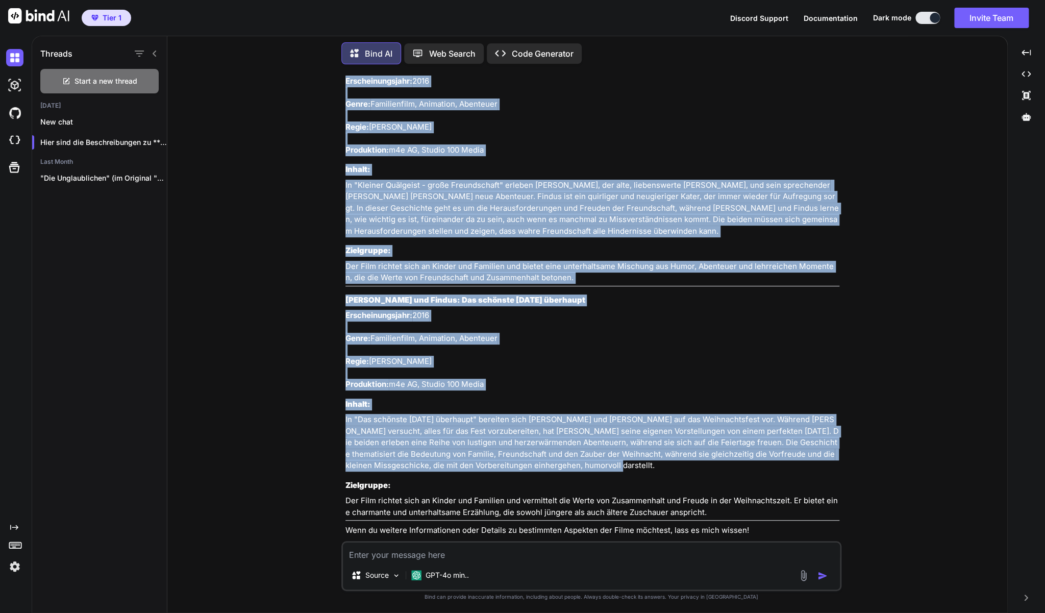
drag, startPoint x: 345, startPoint y: 187, endPoint x: 594, endPoint y: 450, distance: 362.1
click at [594, 450] on div "You zu Wie durch ein Wunder - Leben. Lieben. Loslassen können. Bind AI Hier ist…" at bounding box center [592, 306] width 498 height 469
copy div "Loremipsum dol Sitame: Consect Adipiscin - elits Doeiusmodtem Incididuntutlabo:…"
click at [558, 310] on p "Erscheinungsjahr: 2016 Genre: Familienfilm, Animation, Abenteuer Regie: [PERSON…" at bounding box center [593, 350] width 494 height 81
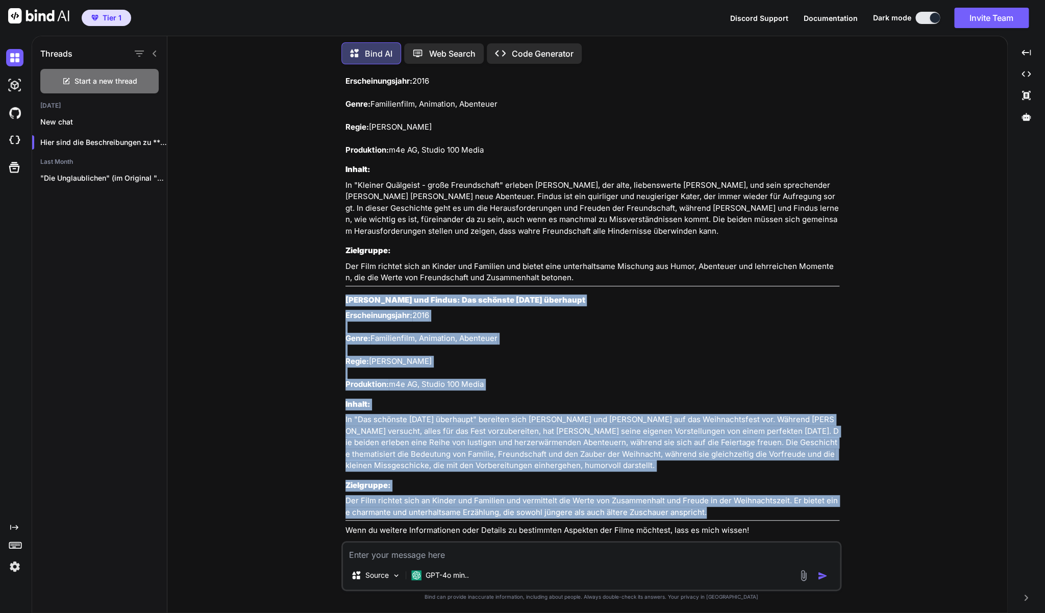
drag, startPoint x: 705, startPoint y: 494, endPoint x: 348, endPoint y: 285, distance: 414.5
click at [348, 285] on div "Hier sind die Beschreibungen zu "[PERSON_NAME] und [PERSON_NAME]: Kleiner Quälg…" at bounding box center [593, 281] width 494 height 510
copy div "Loremipsum dol Sitame: Con adipisci Elitseddoei temporinc Utlaboreetdolore: 241…"
click at [574, 552] on textarea at bounding box center [591, 552] width 497 height 18
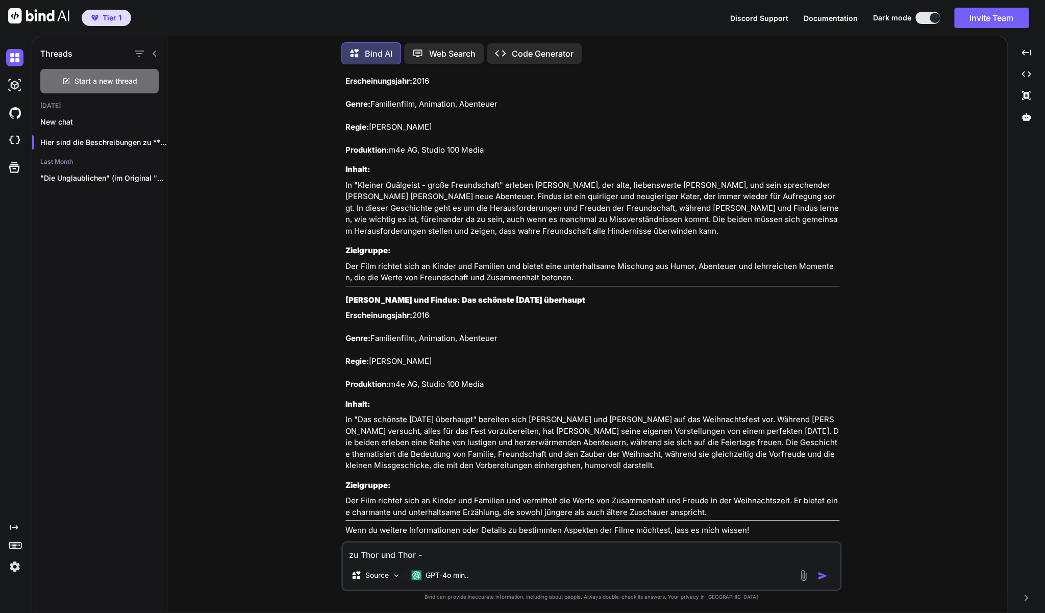
click at [440, 551] on textarea "zu Thor und Thor -" at bounding box center [591, 552] width 497 height 18
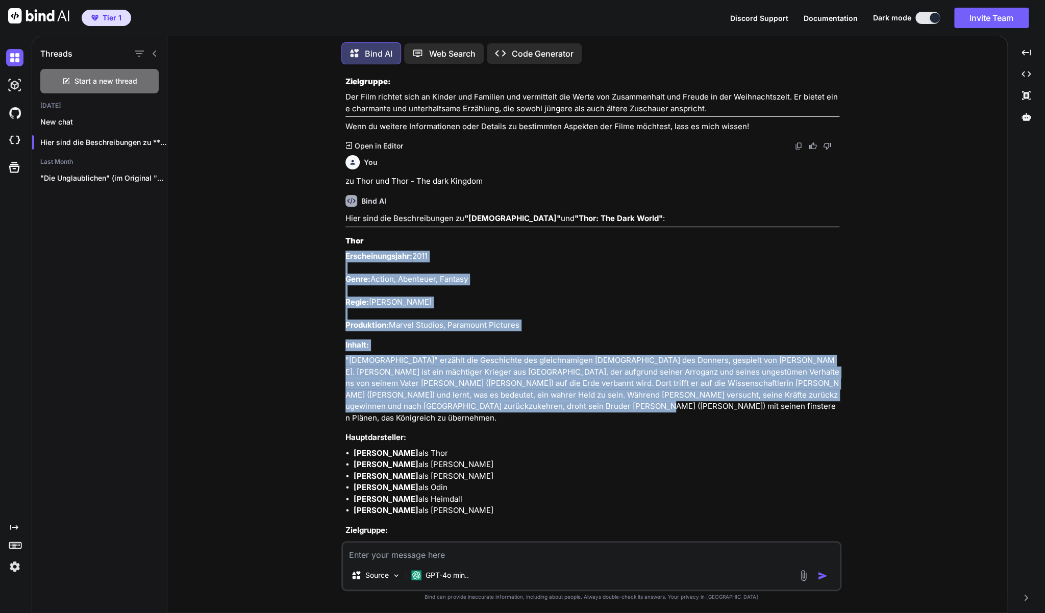
scroll to position [5462, 0]
drag, startPoint x: 531, startPoint y: 219, endPoint x: 345, endPoint y: 226, distance: 186.9
click at [345, 226] on div "You zu Wie durch ein Wunder - Leben. Lieben. Loslassen können. Bind AI Hier ist…" at bounding box center [592, 306] width 498 height 469
copy div "[PERSON_NAME]: 2011 Genre: Action, Abenteuer, Fantasy Regie: [PERSON_NAME] Prod…"
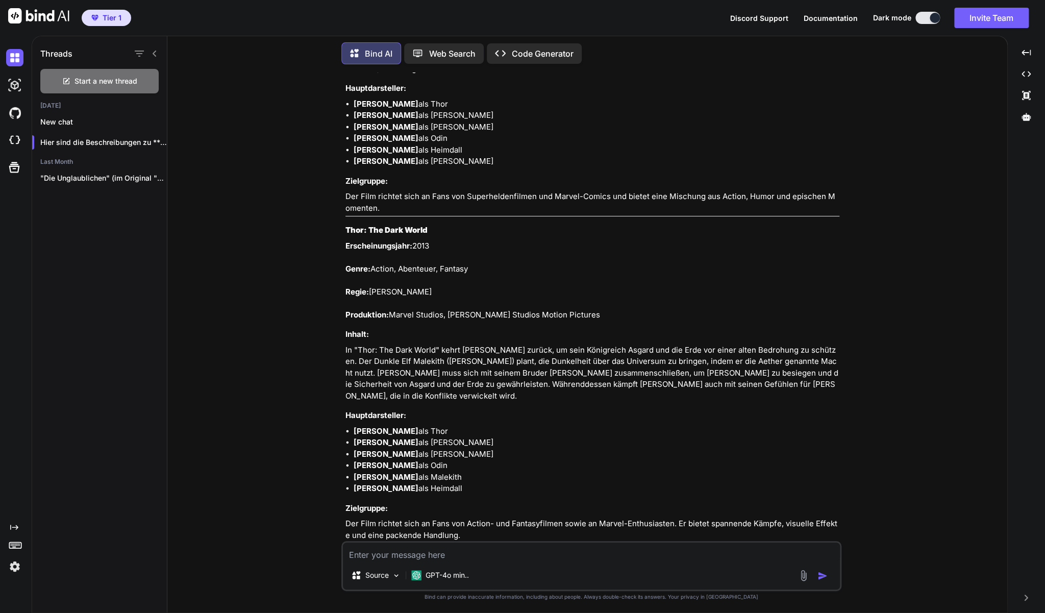
scroll to position [5812, 0]
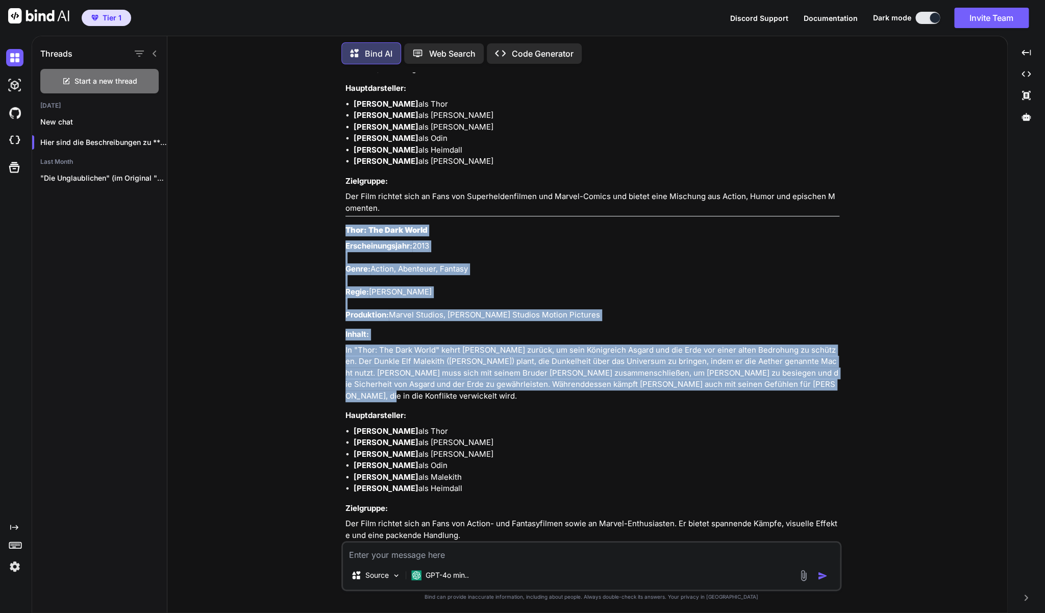
drag, startPoint x: 346, startPoint y: 206, endPoint x: 838, endPoint y: 358, distance: 515.5
click at [838, 358] on div "Hier sind die Beschreibungen zu "Thor" und "Thor: The Dark World" : [PERSON_NAM…" at bounding box center [593, 212] width 494 height 696
copy div "Thor: The Dark World Erscheinungsjahr: 2013 Genre: Action, Abenteuer, Fantasy R…"
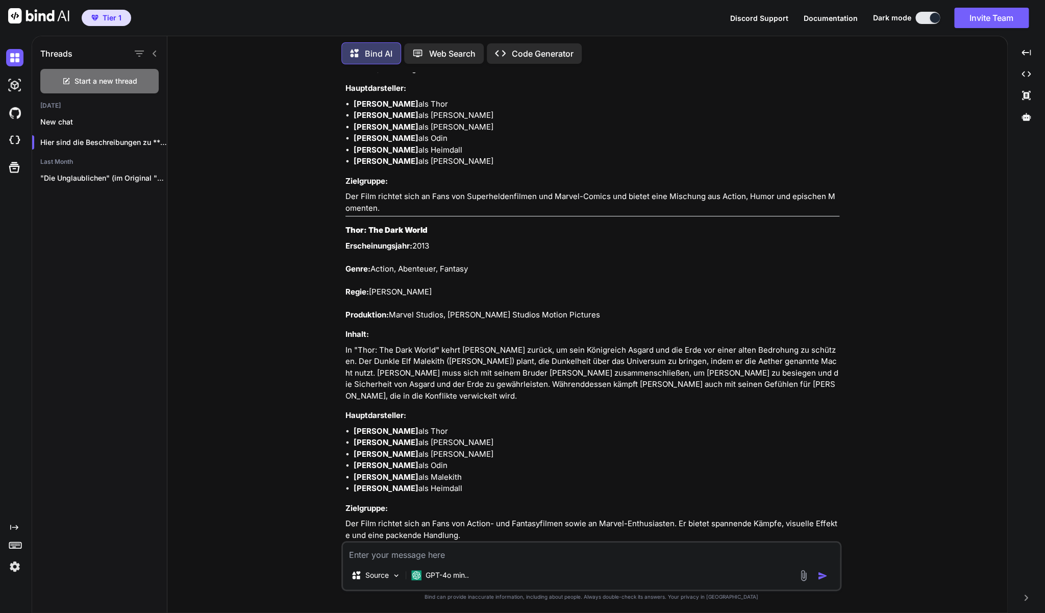
click at [572, 562] on div "Source GPT-4o min.." at bounding box center [591, 566] width 500 height 50
click at [580, 554] on textarea at bounding box center [591, 552] width 497 height 18
paste textarea "[DATE] Night Fever - [PERSON_NAME] Kultfilm (DVD)"
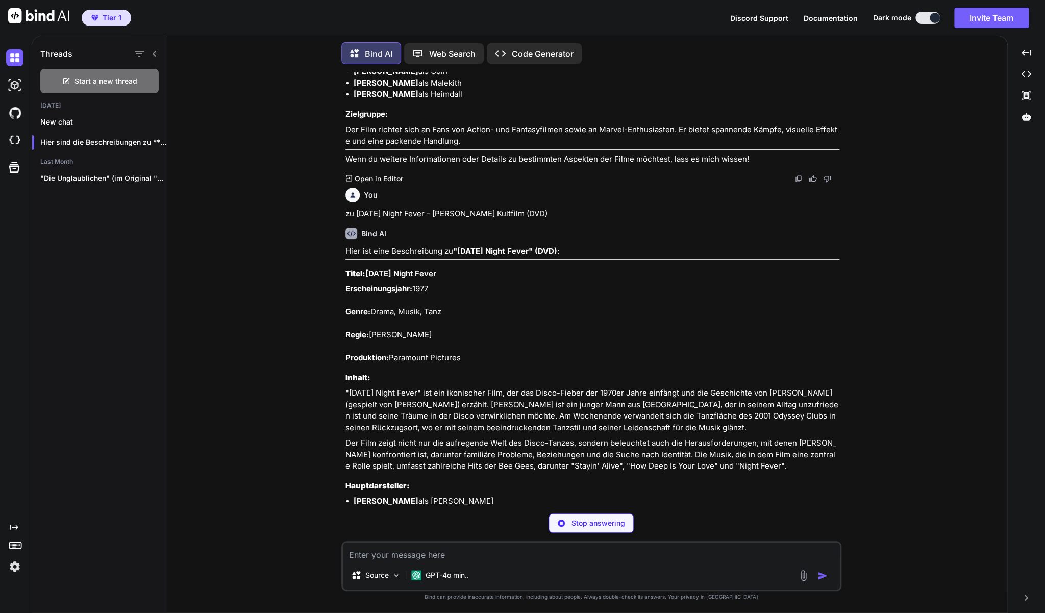
scroll to position [6207, 0]
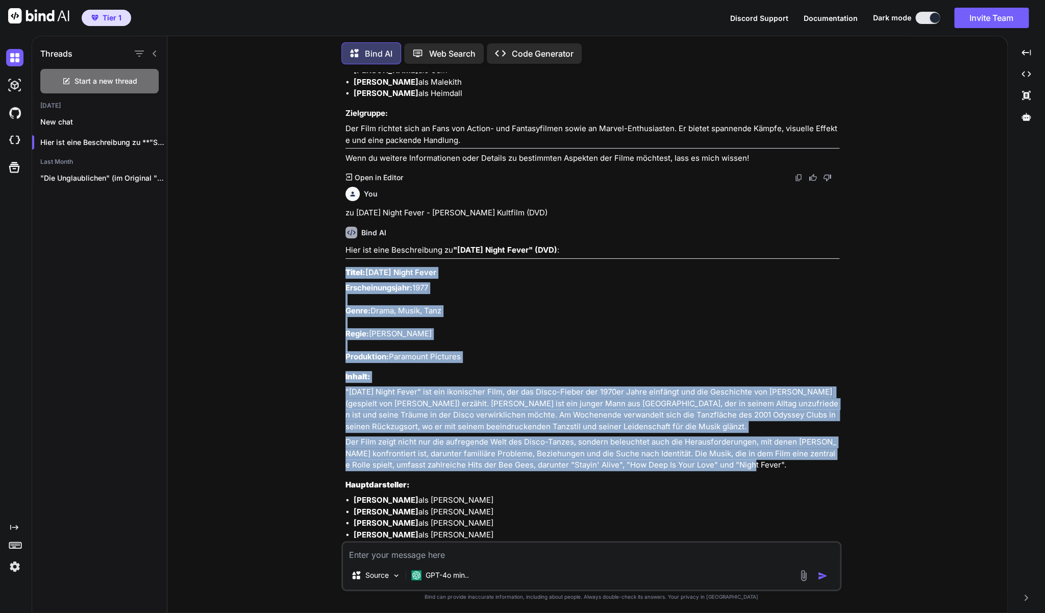
drag, startPoint x: 744, startPoint y: 428, endPoint x: 348, endPoint y: 233, distance: 442.1
click at [348, 244] on div "Hier ist eine Beschreibung zu "[DATE] Night Fever" (DVD) : Titel: [DATE] Night …" at bounding box center [593, 500] width 494 height 512
copy div "Titel: [DATE] Night Fever Erscheinungsjahr: 1977 Genre: Drama, Musik, Tanz Regi…"
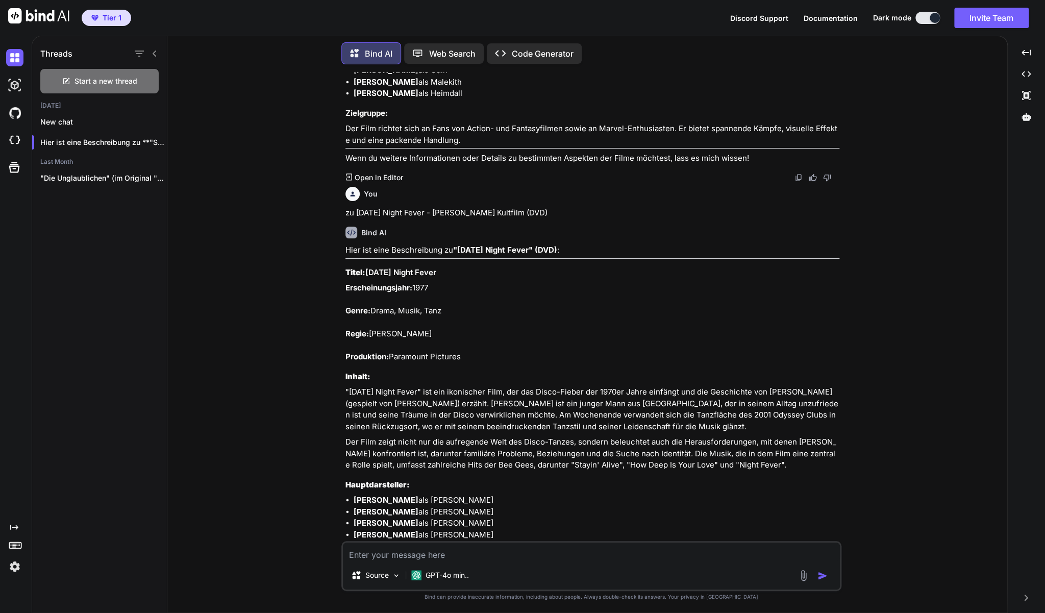
click at [462, 549] on textarea at bounding box center [591, 552] width 497 height 18
paste textarea "Stolz & Vorurteil, Sinnlichkeit, Shakespeare in ..."
click at [475, 555] on textarea "zu den Filmen: Stolz & Vorurteil, Sinnlichkeit, Shakespeare in ..." at bounding box center [591, 552] width 497 height 18
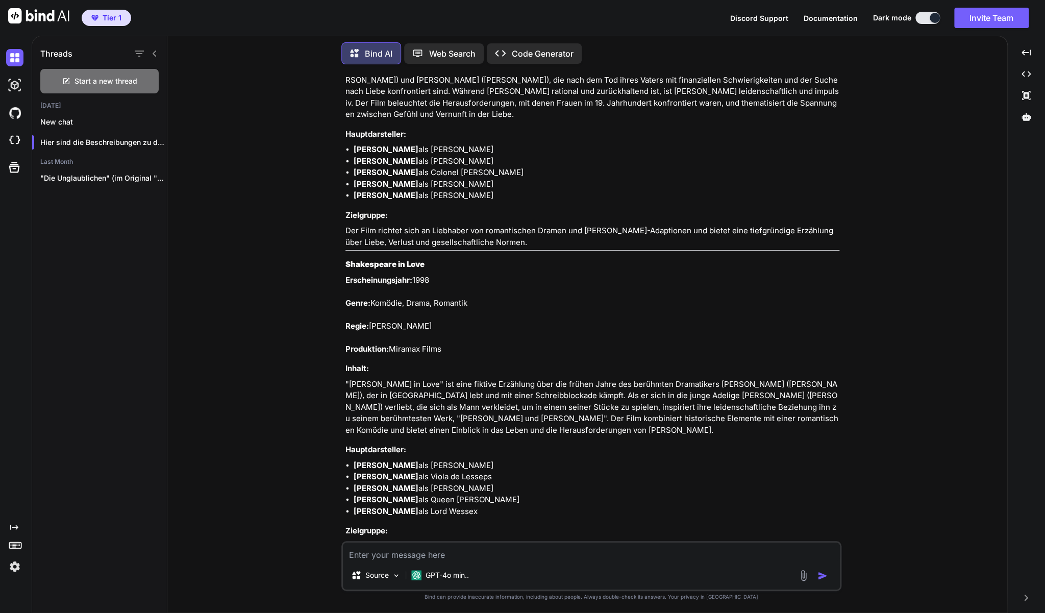
scroll to position [7454, 0]
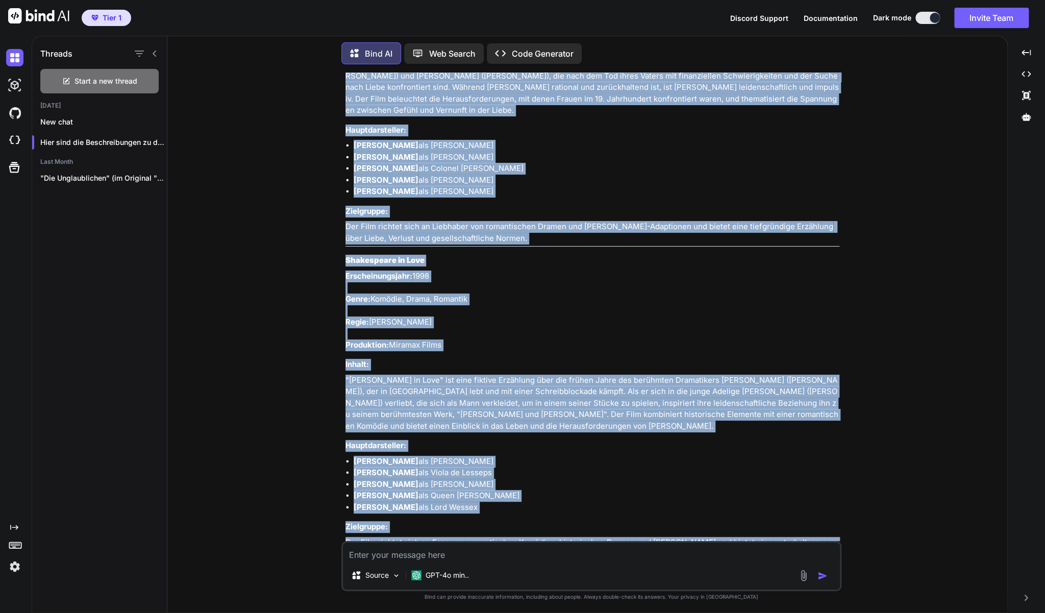
drag, startPoint x: 346, startPoint y: 115, endPoint x: 628, endPoint y: 520, distance: 493.3
click at [628, 520] on div "Hier sind die Beschreibungen zu den Filmen "Stolz und Vorurteil" , "Sinn und Si…" at bounding box center [593, 84] width 494 height 988
copy div "Lorem ips Dolorsita Consecteturadipi: 8452 Elits: Doeiu, Temporin Utlab: Etd Ma…"
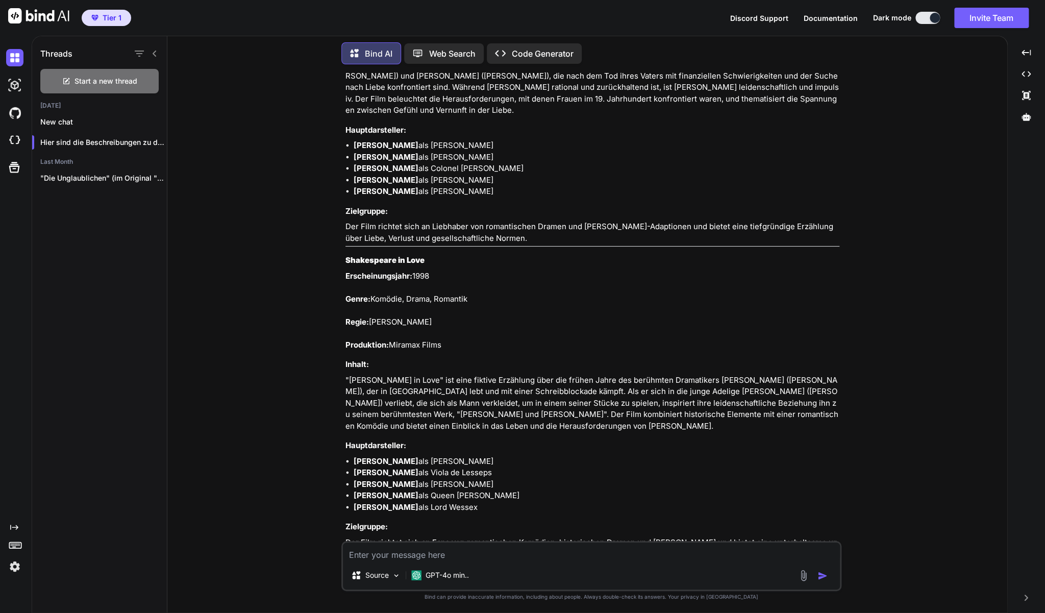
click at [362, 552] on textarea at bounding box center [591, 552] width 497 height 18
paste textarea "Wall-E - Special Disney Pixar Collection (DVD)"
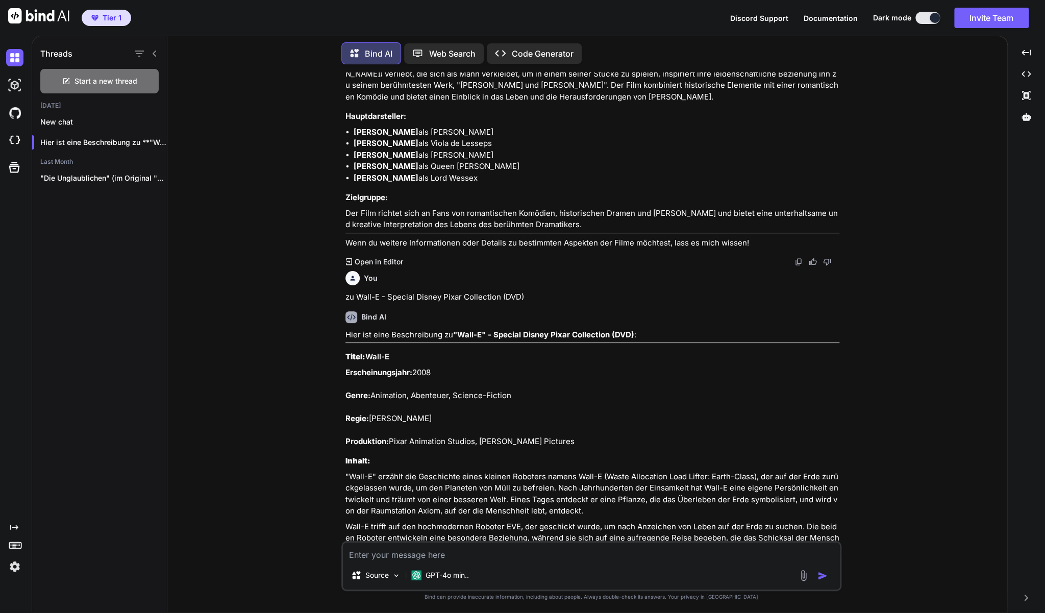
scroll to position [7808, 0]
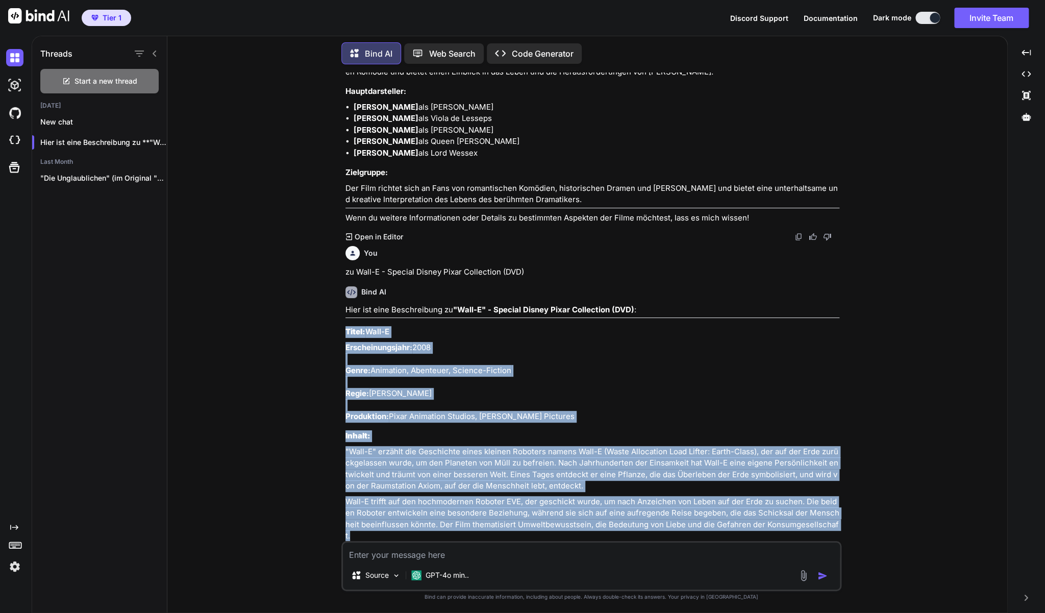
drag, startPoint x: 345, startPoint y: 292, endPoint x: 868, endPoint y: 488, distance: 559.1
click at [842, 488] on div "You zu Wie durch ein Wunder - Leben. Lieben. Loslassen können. Bind AI Hier ist…" at bounding box center [592, 306] width 498 height 469
copy div "Lorem: Ipsu-D Sitametconsectet: 8391 Adipi: Elitseddo, Eiusmodte, Incidid-Utlab…"
click at [885, 579] on div "You zu Wie durch ein Wunder - Leben. Lieben. Loslassen können. Bind AI Hier ist…" at bounding box center [592, 342] width 832 height 540
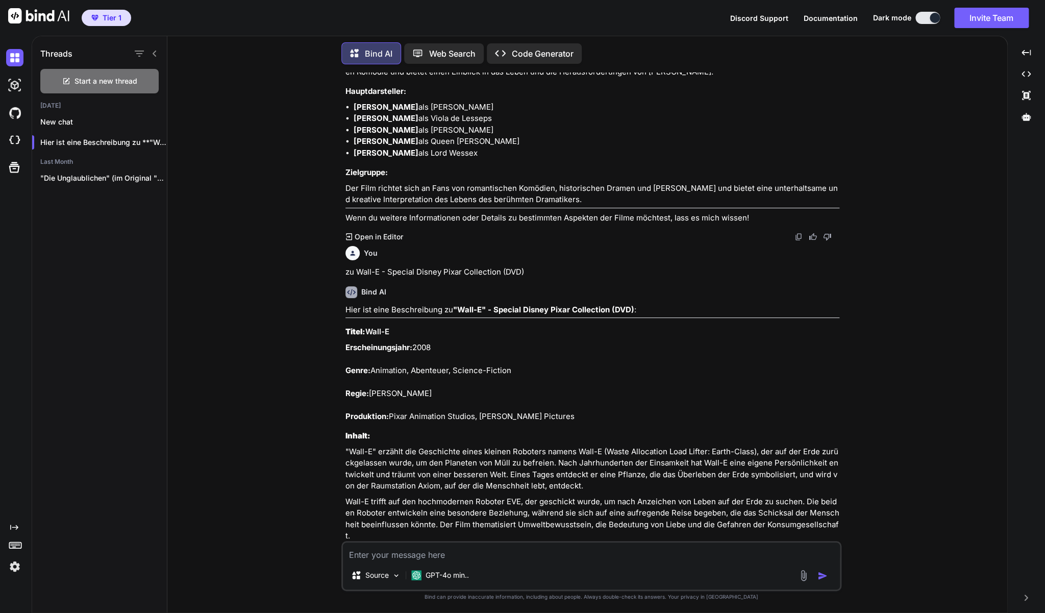
click at [587, 555] on textarea at bounding box center [591, 552] width 497 height 18
paste textarea "[PERSON_NAME] Blu-ray/3D, Heiligtümer des Todes, Teil 1+2"
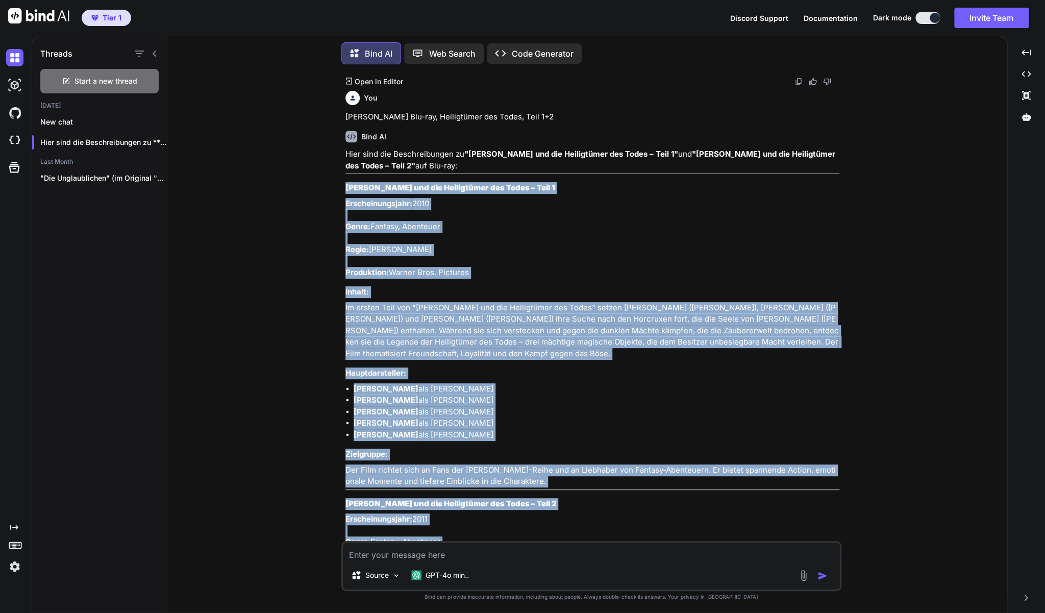
scroll to position [8851, 0]
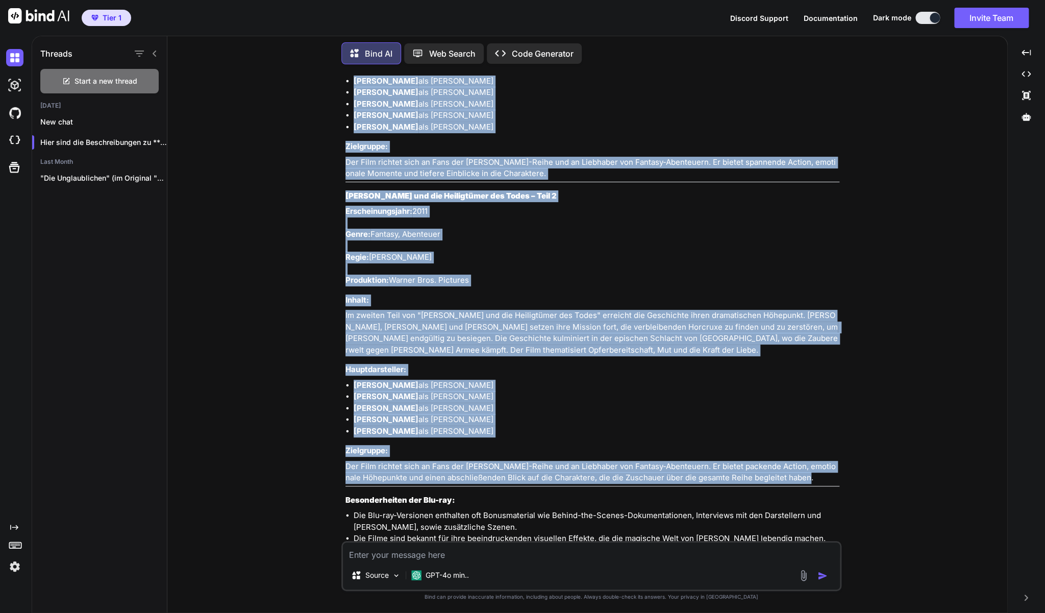
drag, startPoint x: 346, startPoint y: 304, endPoint x: 834, endPoint y: 428, distance: 504.4
click at [834, 428] on div "Hier sind die Beschreibungen zu "[PERSON_NAME] und die Heiligtümer des Todes – …" at bounding box center [593, 206] width 494 height 731
copy div "Lorem Ipsumd sit ame Consectetur adi Elits – Doei 4 Temporincididunt: 8856 Utla…"
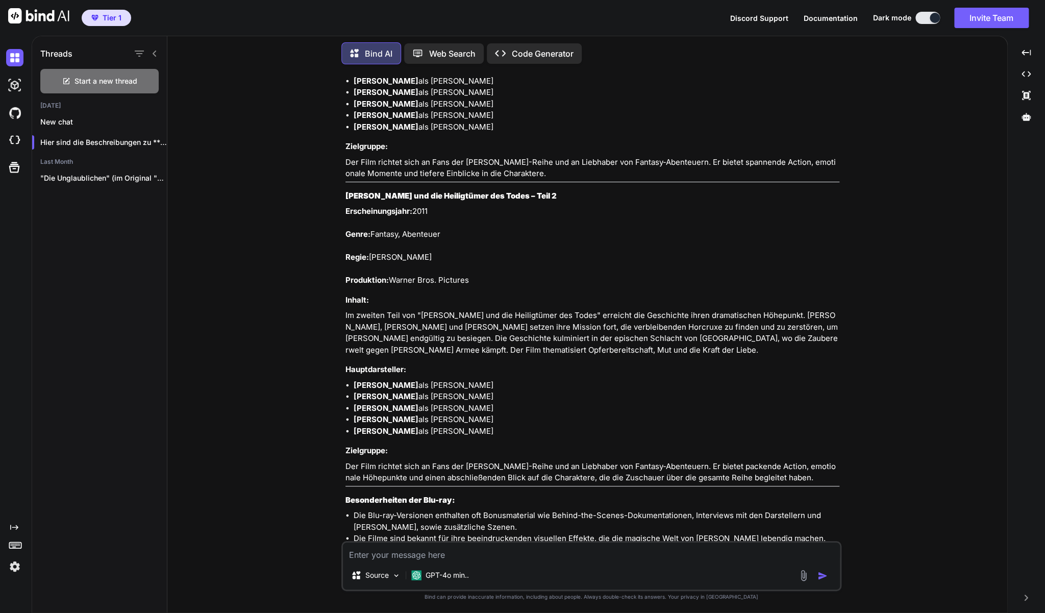
click at [409, 555] on textarea at bounding box center [591, 552] width 497 height 18
paste textarea "[PERSON_NAME] und der Halbblutprinz (Blu-Ray)"
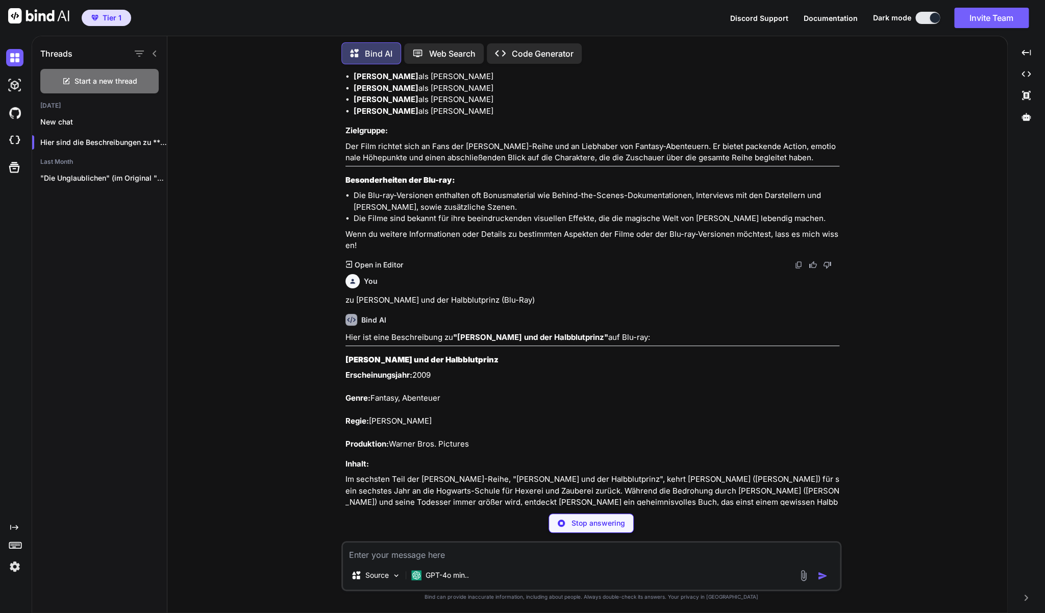
scroll to position [9182, 0]
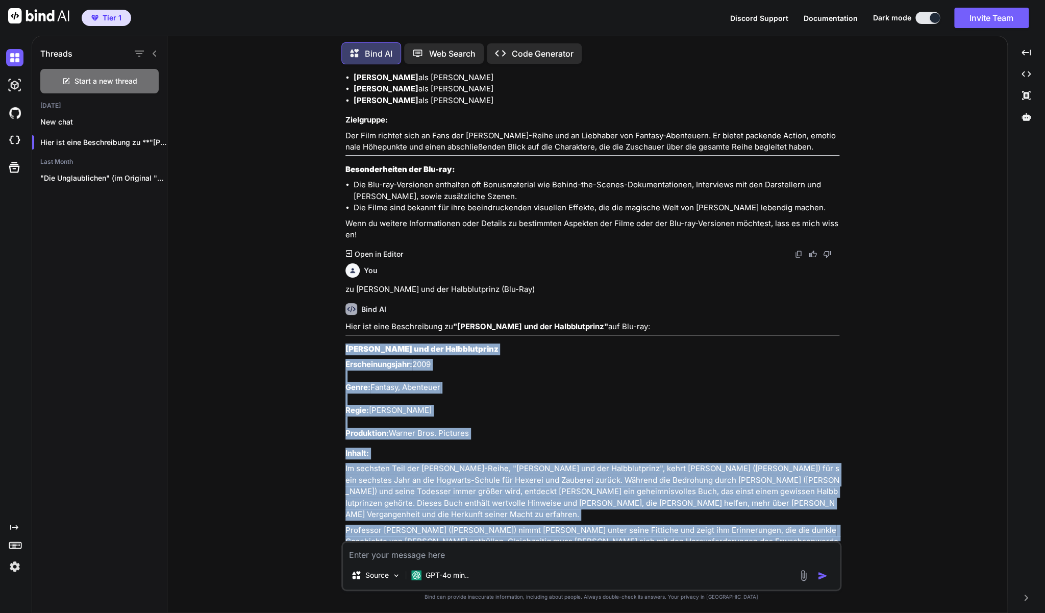
drag, startPoint x: 730, startPoint y: 497, endPoint x: 346, endPoint y: 302, distance: 430.5
click at [346, 321] on div "Hier ist eine Beschreibung zu "[PERSON_NAME] und der Halbblutprinz" auf Blu-ray…" at bounding box center [593, 594] width 494 height 546
copy div "Lorem Ipsumd sit ame Consecteturad Elitseddoeiusmod: 7342 Tempo: Incidid, Utlab…"
